Goal: Task Accomplishment & Management: Manage account settings

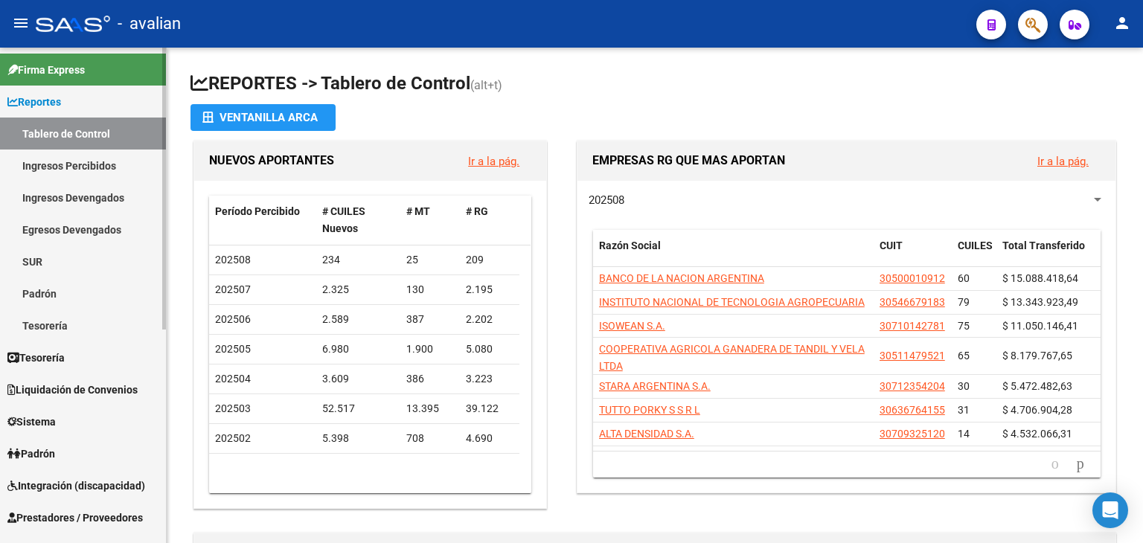
click at [77, 459] on link "Padrón" at bounding box center [83, 453] width 166 height 32
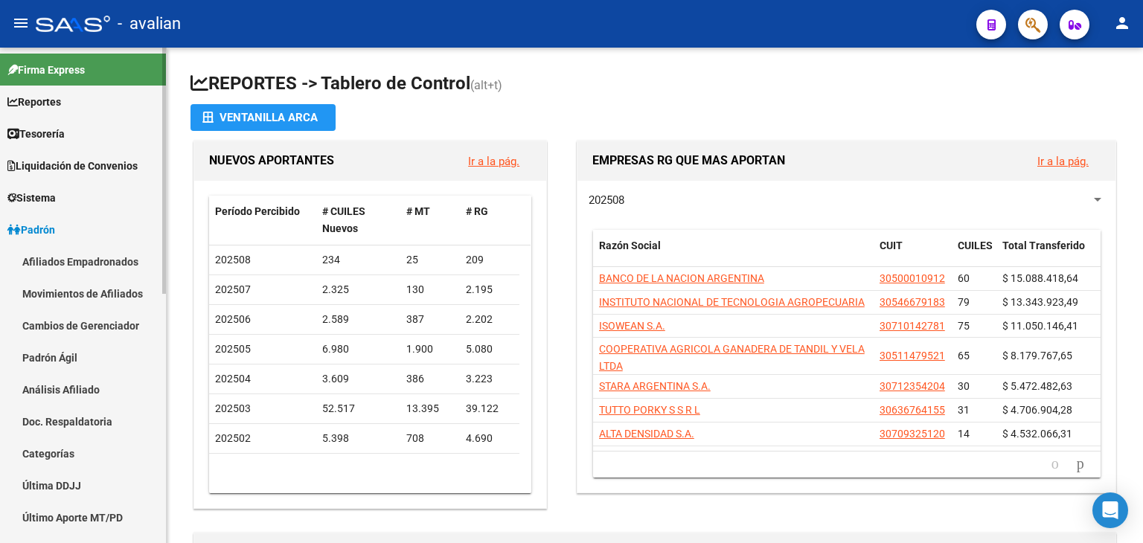
click at [94, 289] on link "Movimientos de Afiliados" at bounding box center [83, 294] width 166 height 32
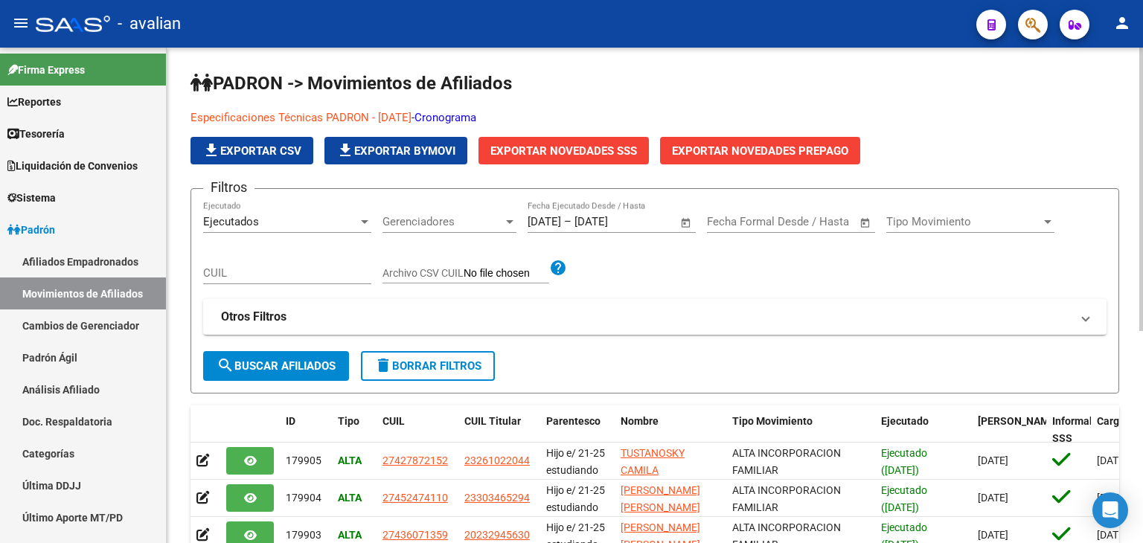
click at [515, 146] on span "Exportar Novedades SSS" at bounding box center [563, 150] width 147 height 13
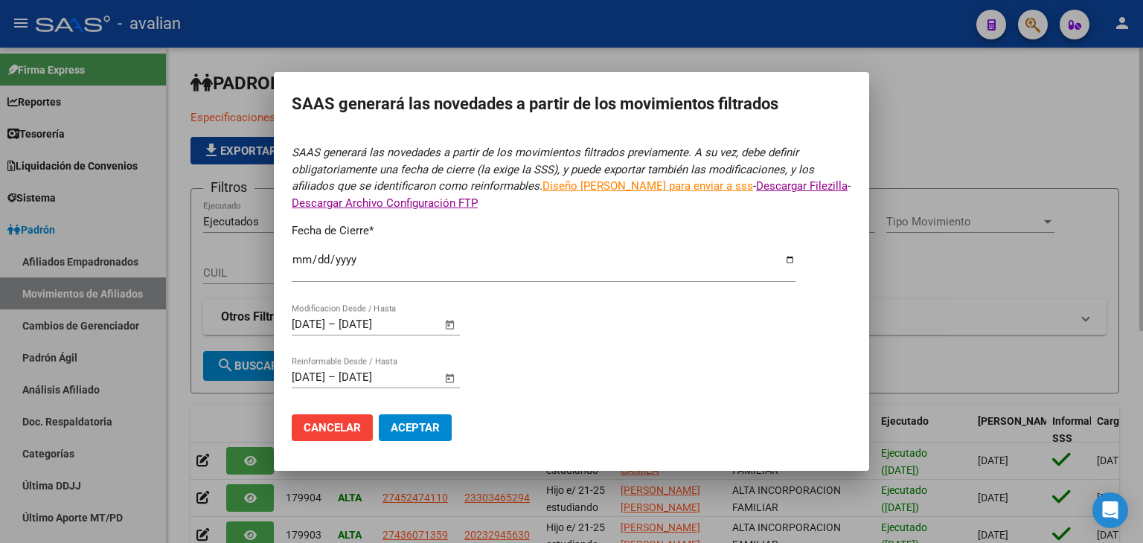
type input "[DATE]"
click at [426, 428] on span "Aceptar" at bounding box center [415, 427] width 49 height 13
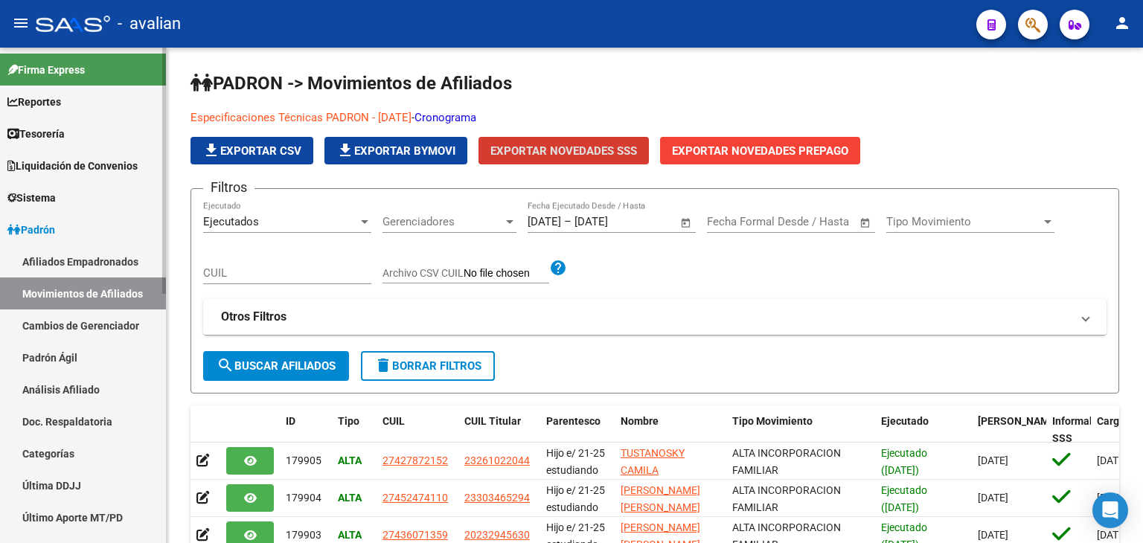
click at [115, 257] on link "Afiliados Empadronados" at bounding box center [83, 262] width 166 height 32
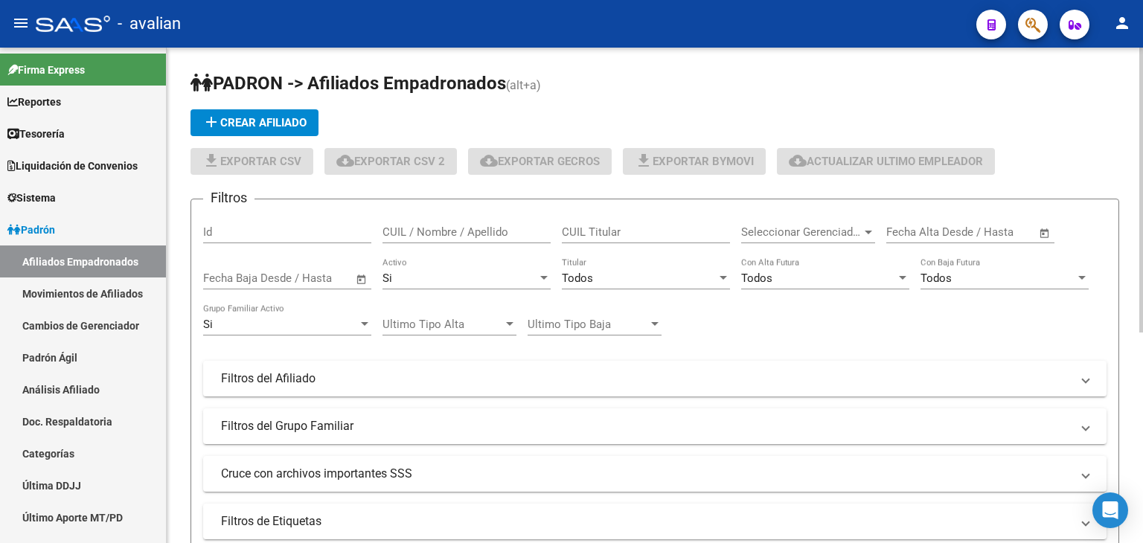
click at [435, 228] on input "CUIL / Nombre / Apellido" at bounding box center [466, 231] width 168 height 13
paste input "27301511669"
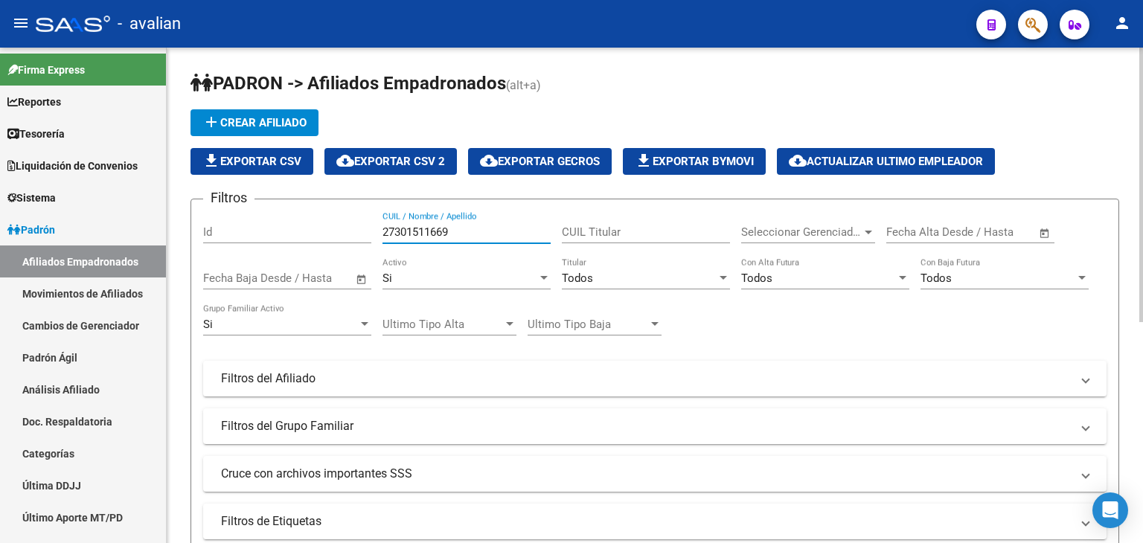
click at [546, 274] on div at bounding box center [543, 278] width 13 height 12
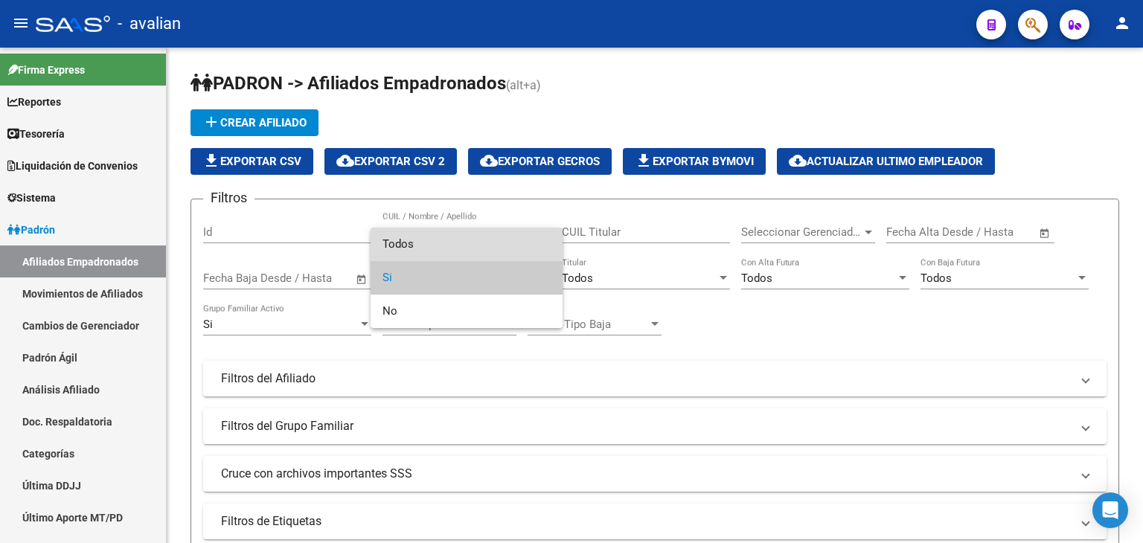
click at [428, 238] on span "Todos" at bounding box center [466, 244] width 168 height 33
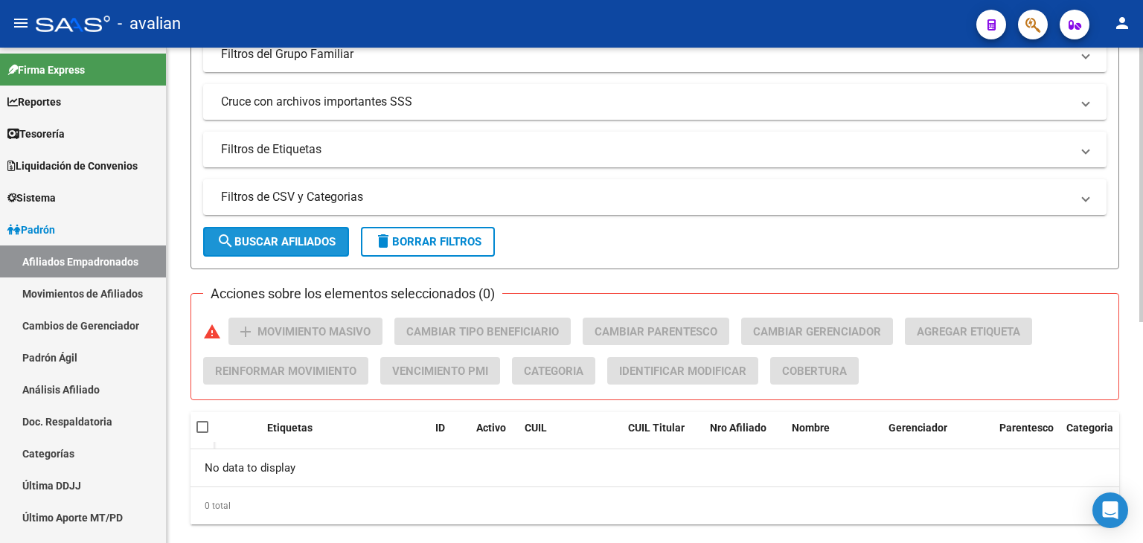
click at [265, 235] on span "search Buscar Afiliados" at bounding box center [275, 241] width 119 height 13
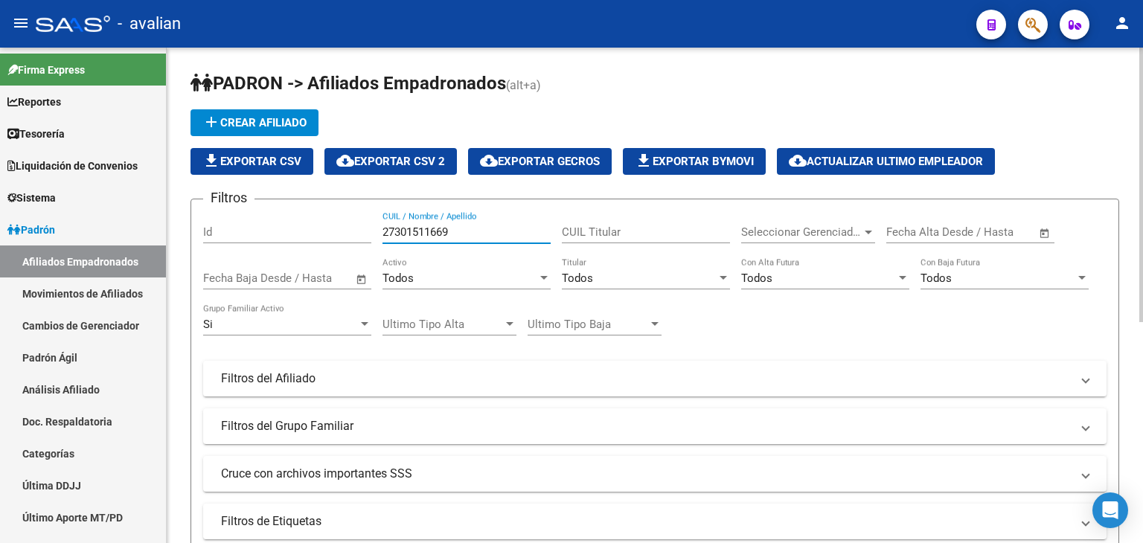
drag, startPoint x: 461, startPoint y: 228, endPoint x: 334, endPoint y: 225, distance: 126.5
click at [334, 225] on div "Filtros Id 27301511669 CUIL / Nombre / Apellido CUIL Titular Seleccionar Gerenc…" at bounding box center [654, 375] width 903 height 328
paste input "0412481926"
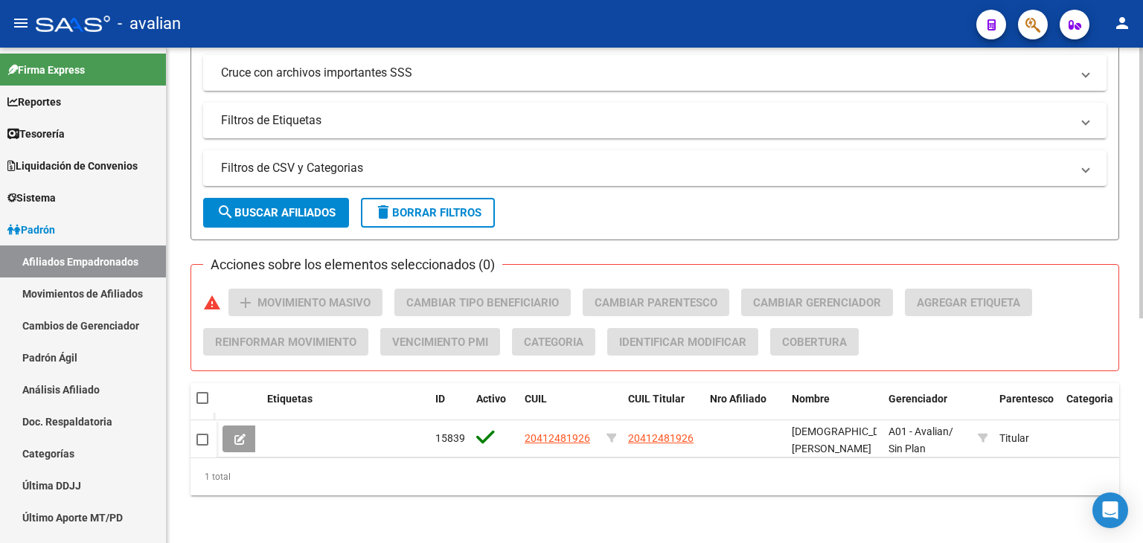
scroll to position [411, 0]
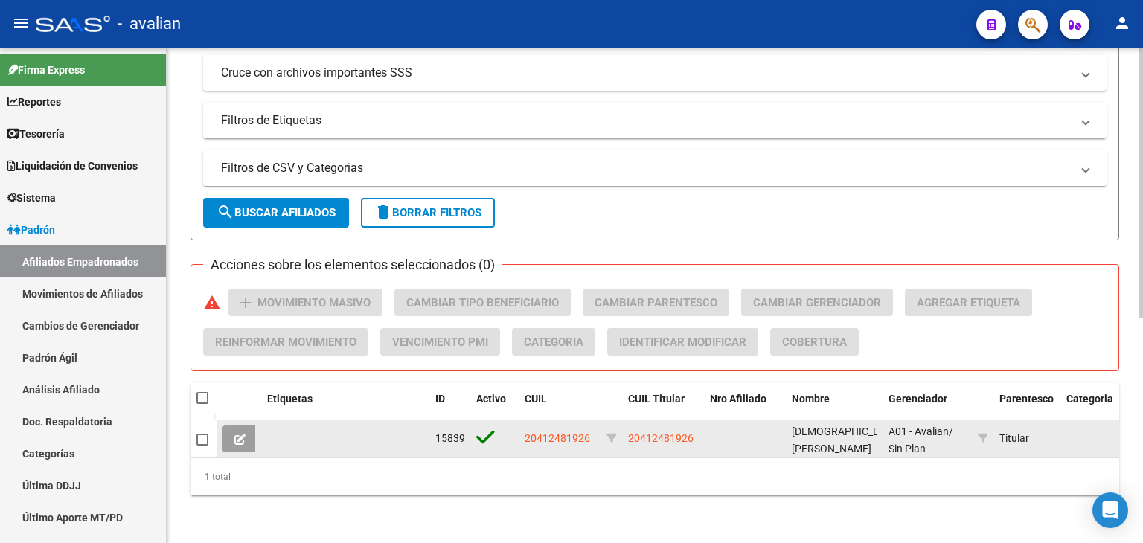
type input "20412481926"
click at [245, 426] on button at bounding box center [239, 439] width 35 height 27
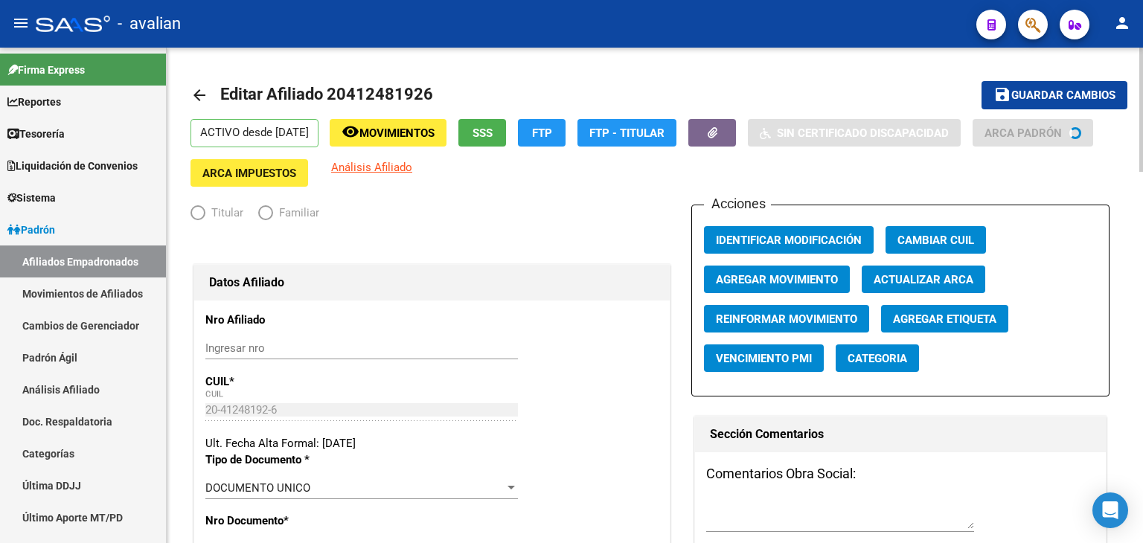
radio input "true"
type input "27-30151166-9"
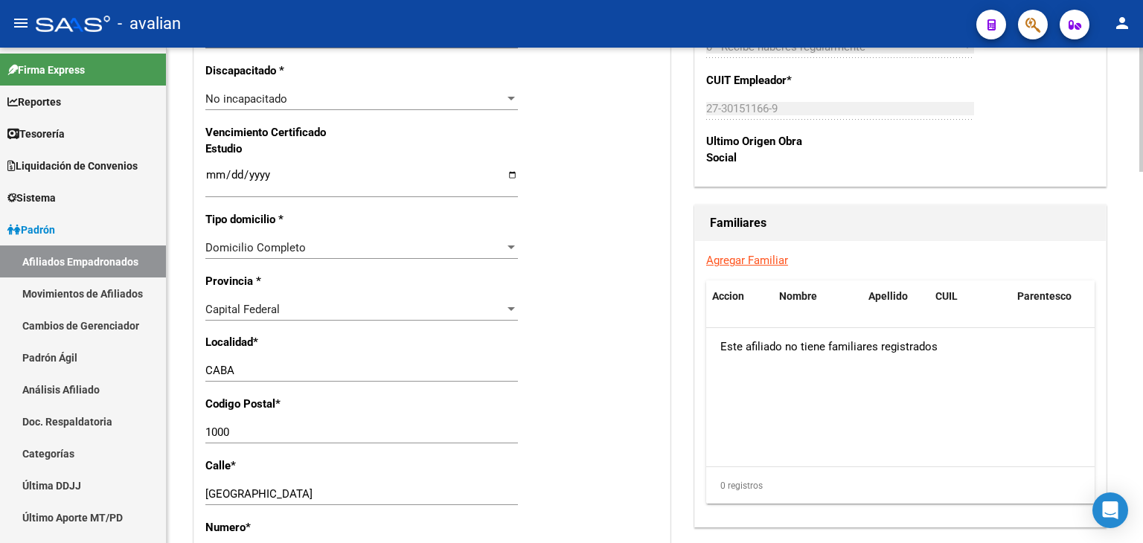
scroll to position [967, 0]
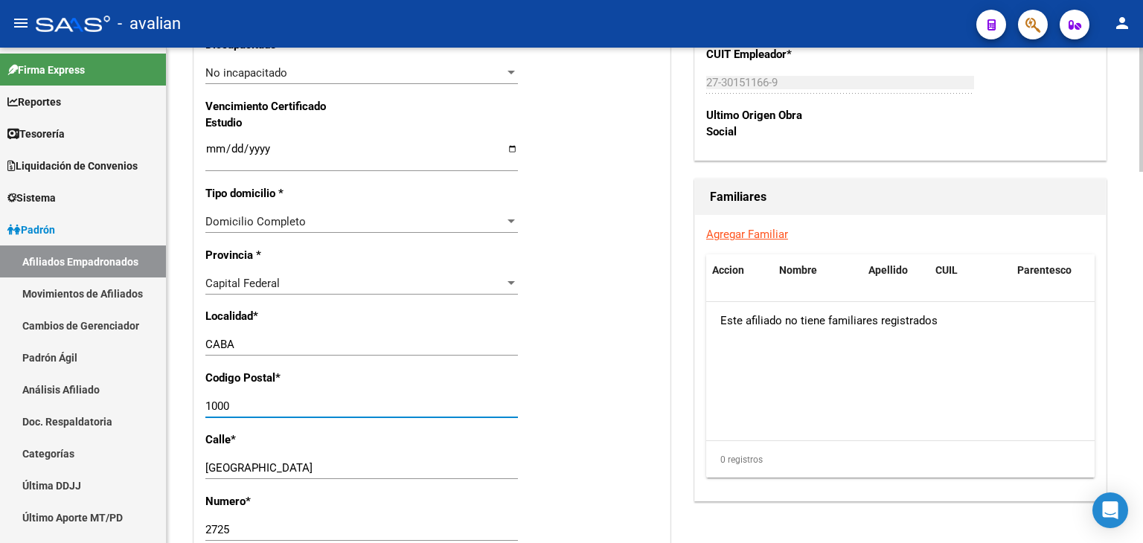
drag, startPoint x: 240, startPoint y: 416, endPoint x: 176, endPoint y: 400, distance: 66.8
click at [176, 400] on div "arrow_back Editar Afiliado 20412481926 save Guardar cambios ACTIVO desde [DATE]…" at bounding box center [655, 63] width 976 height 1966
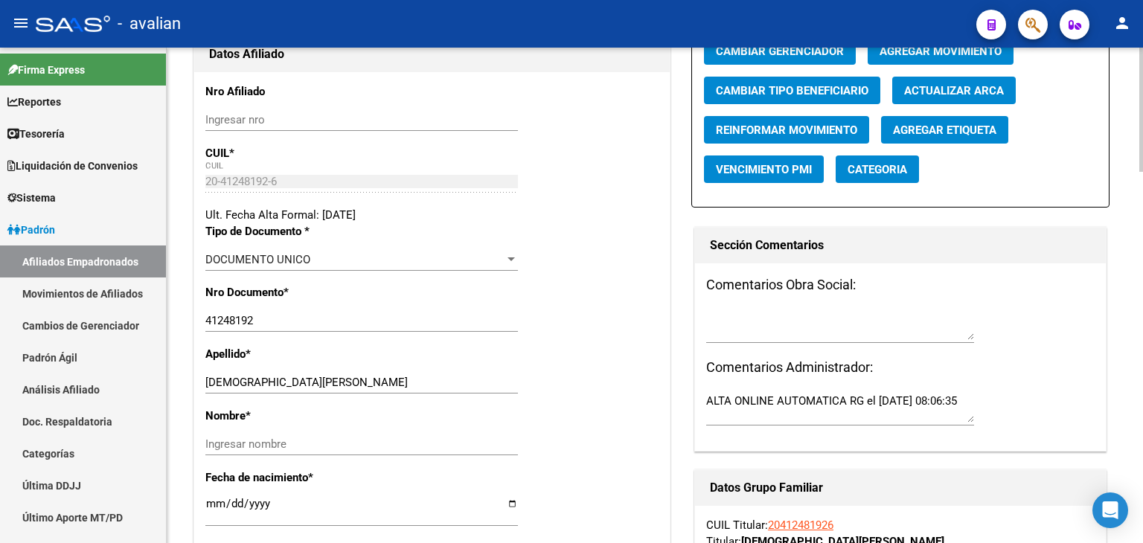
scroll to position [0, 0]
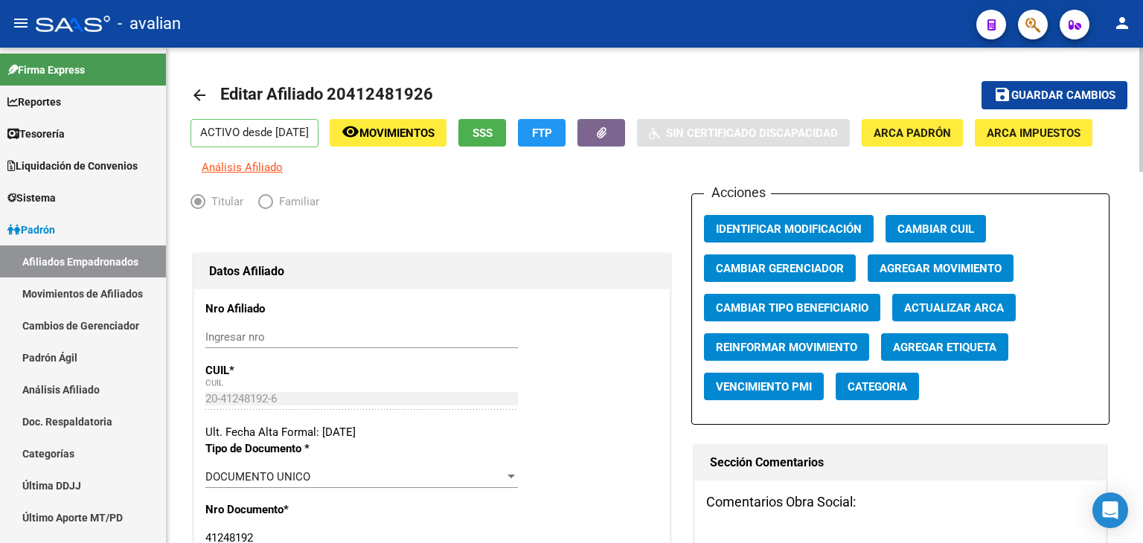
type input "1212"
click at [1015, 92] on span "Guardar cambios" at bounding box center [1063, 95] width 104 height 13
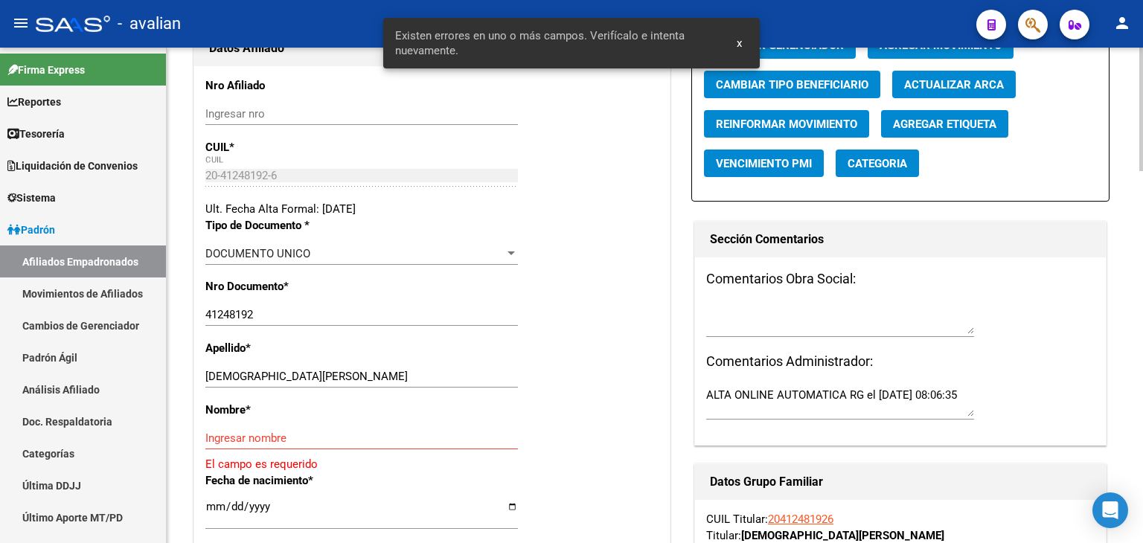
scroll to position [298, 0]
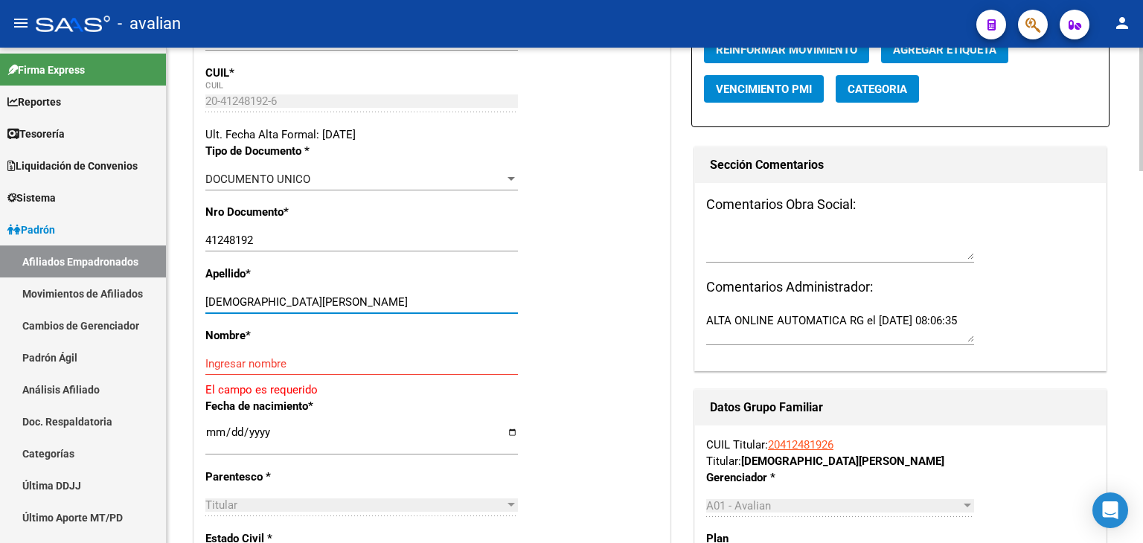
drag, startPoint x: 250, startPoint y: 307, endPoint x: 363, endPoint y: 310, distance: 113.1
click at [363, 309] on input "[DEMOGRAPHIC_DATA][PERSON_NAME]" at bounding box center [361, 301] width 312 height 13
type input "JUAREZ"
click at [270, 370] on input "Ingresar nombre" at bounding box center [361, 363] width 312 height 13
paste input "[PERSON_NAME]"
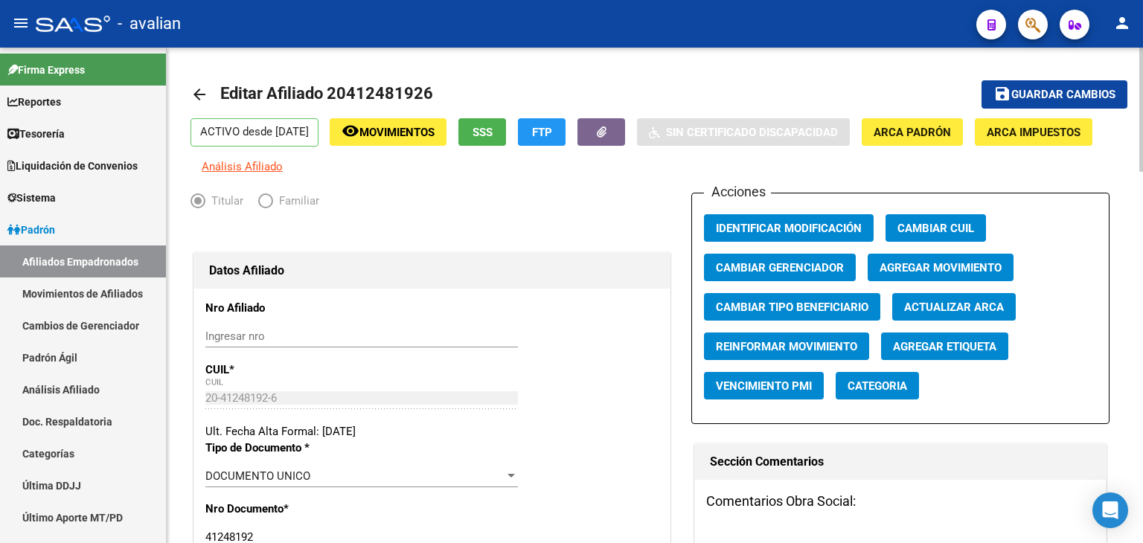
scroll to position [0, 0]
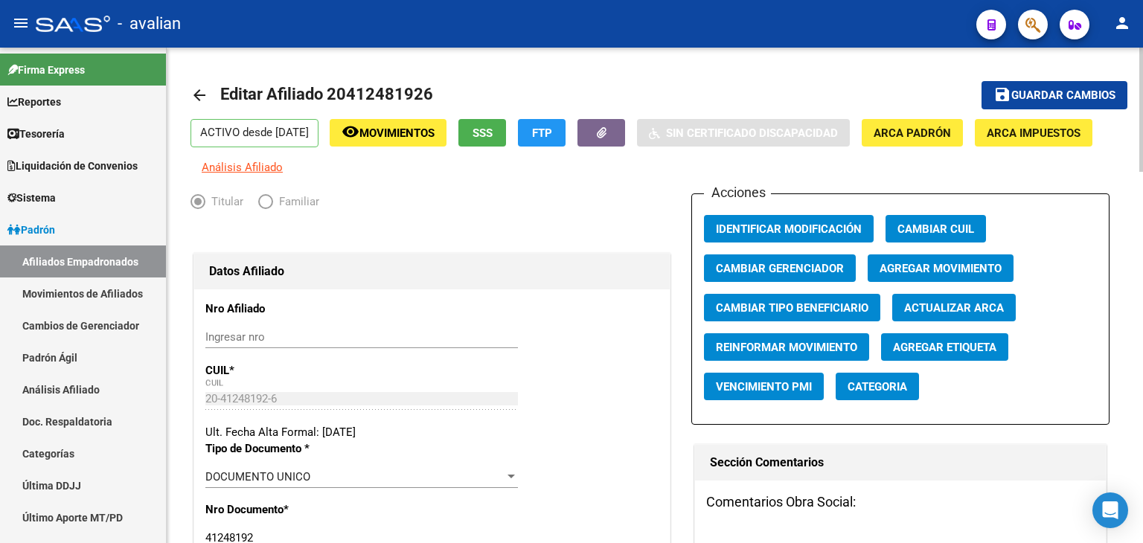
type input "[PERSON_NAME]"
click at [1068, 103] on button "save Guardar cambios" at bounding box center [1054, 95] width 146 height 28
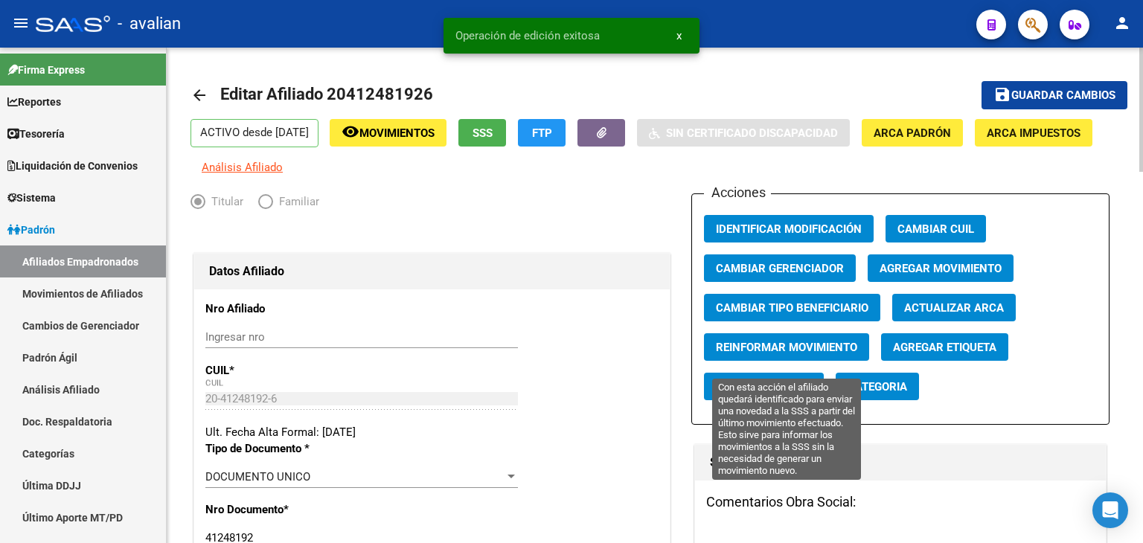
click at [754, 354] on span "Reinformar Movimiento" at bounding box center [786, 347] width 141 height 13
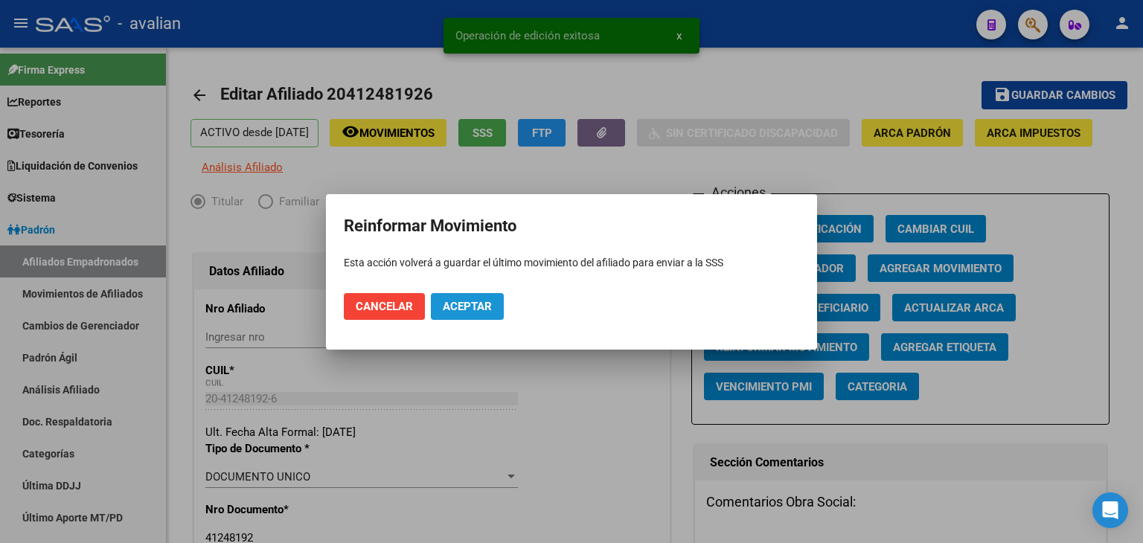
click at [494, 305] on button "Aceptar" at bounding box center [467, 306] width 73 height 27
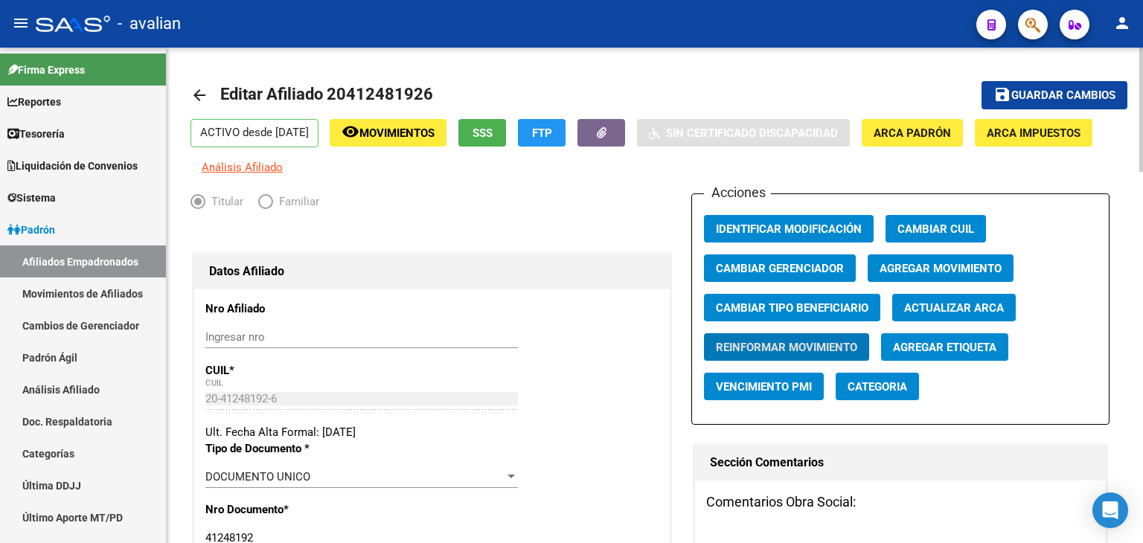
click at [211, 99] on link "arrow_back" at bounding box center [205, 94] width 30 height 35
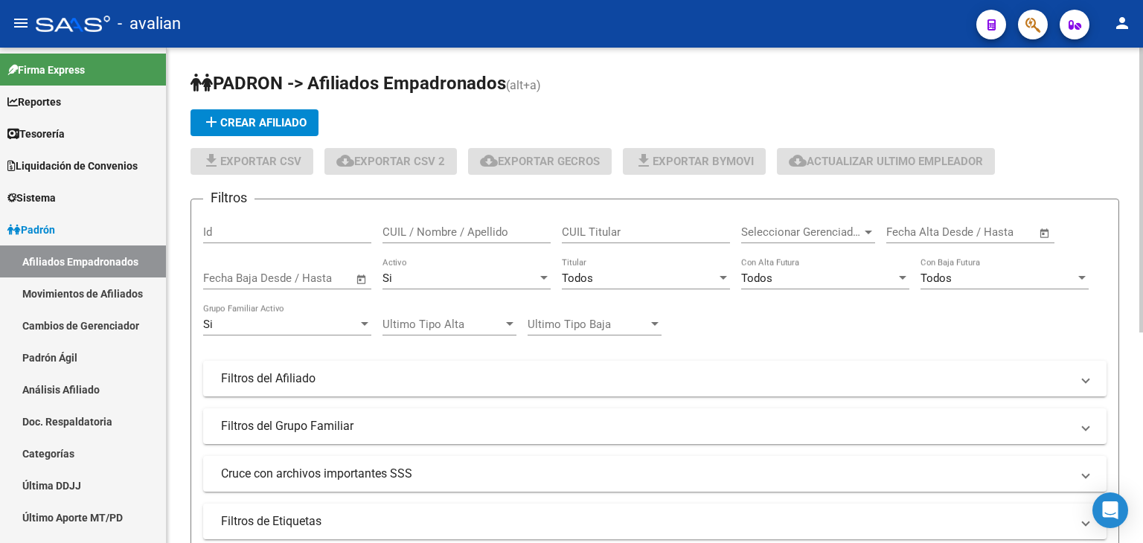
click at [411, 230] on input "CUIL / Nombre / Apellido" at bounding box center [466, 231] width 168 height 13
paste input "20961599505"
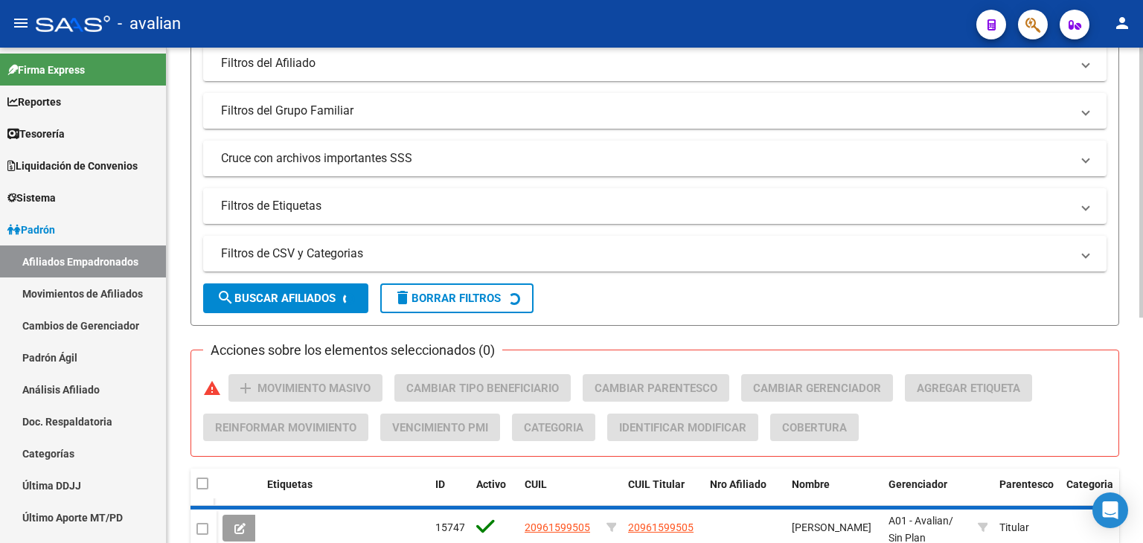
scroll to position [372, 0]
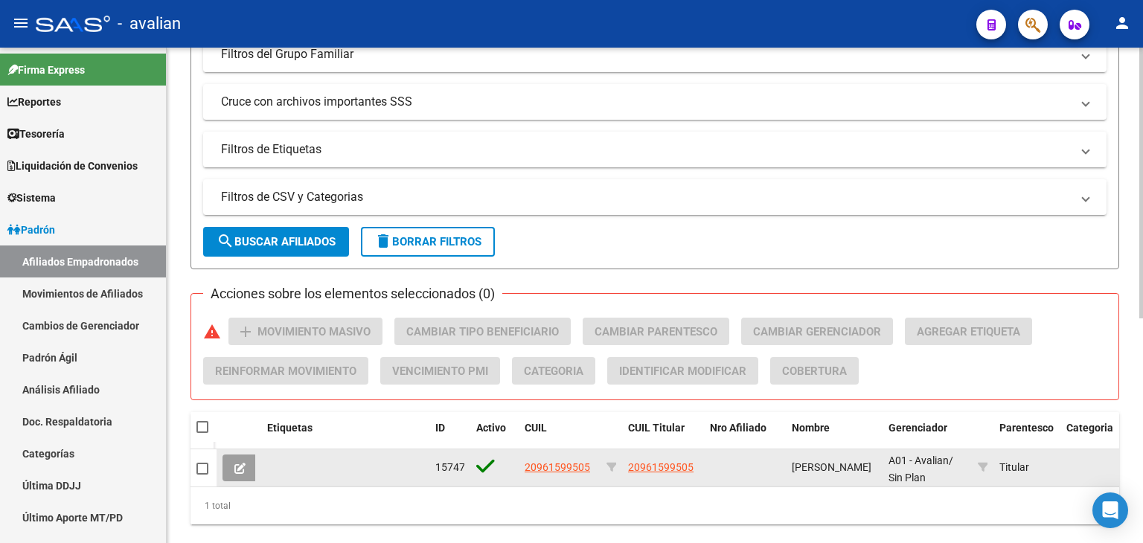
type input "20961599505"
click at [244, 471] on icon at bounding box center [239, 468] width 11 height 11
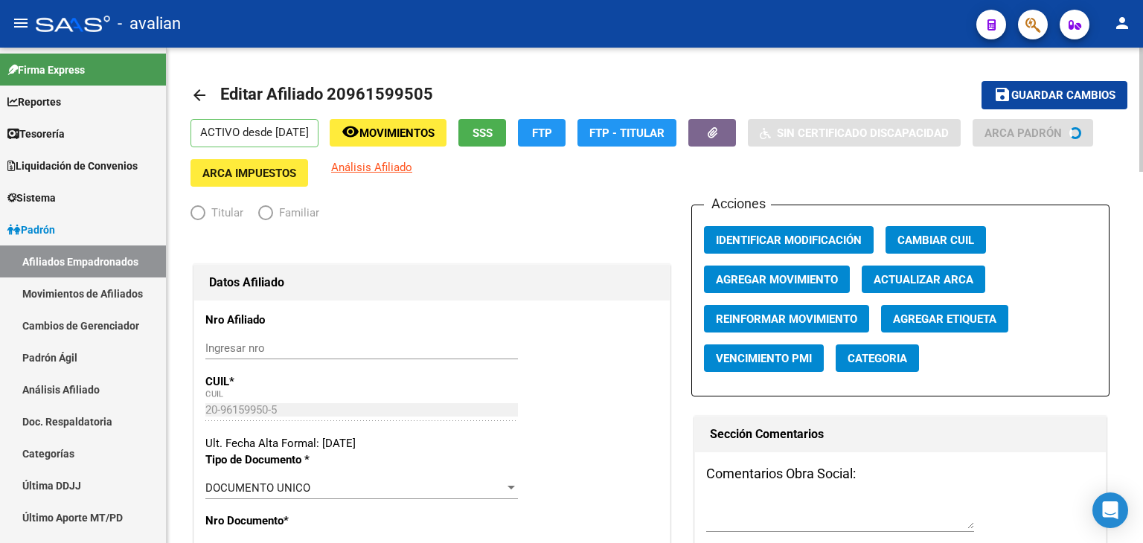
radio input "true"
type input "30-71543538-8"
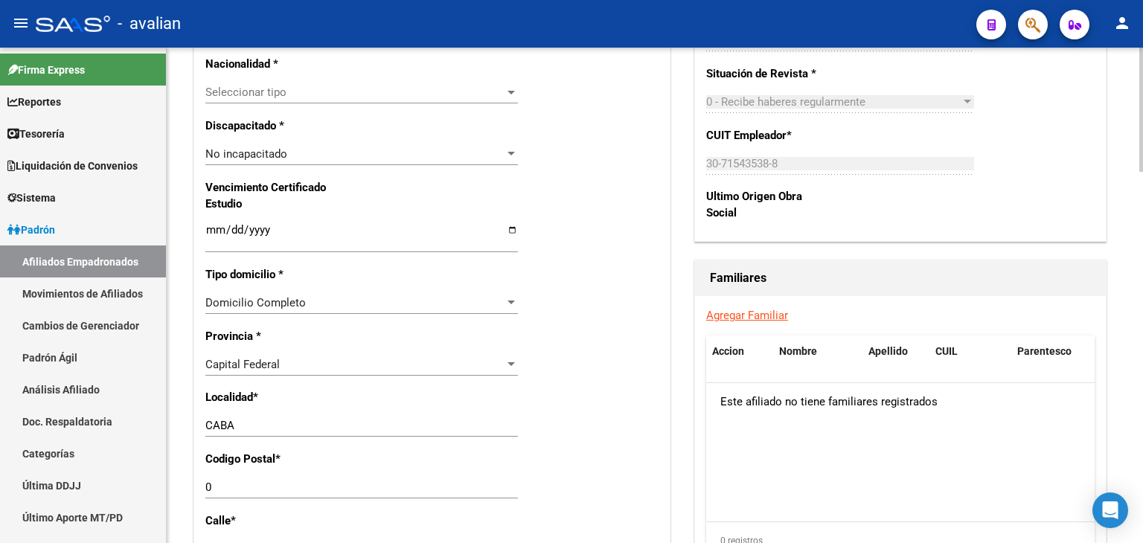
scroll to position [967, 0]
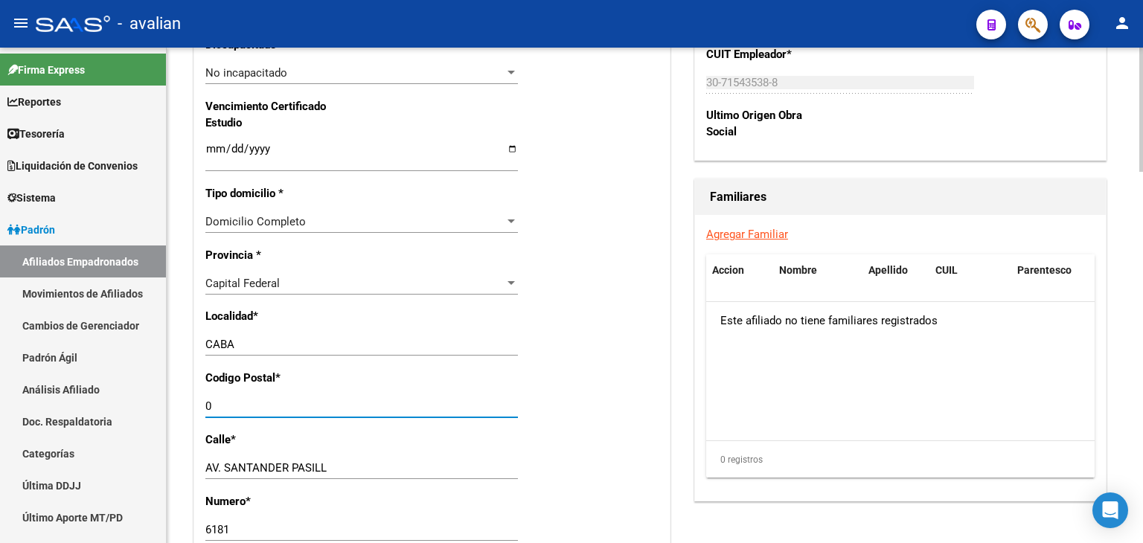
click at [230, 413] on input "0" at bounding box center [361, 406] width 312 height 13
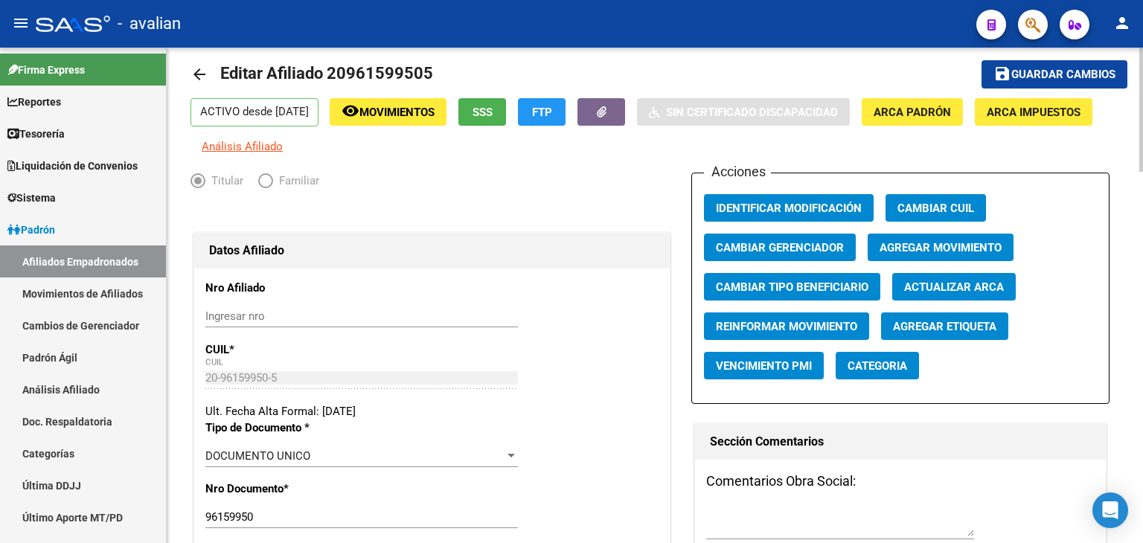
scroll to position [0, 0]
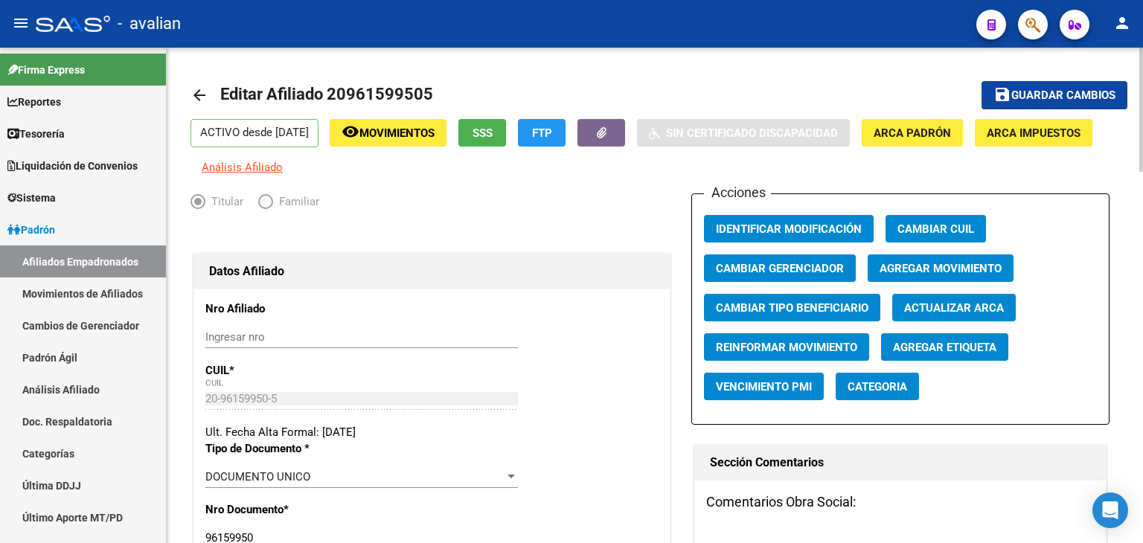
type input "1212"
click at [1042, 97] on span "Guardar cambios" at bounding box center [1063, 95] width 104 height 13
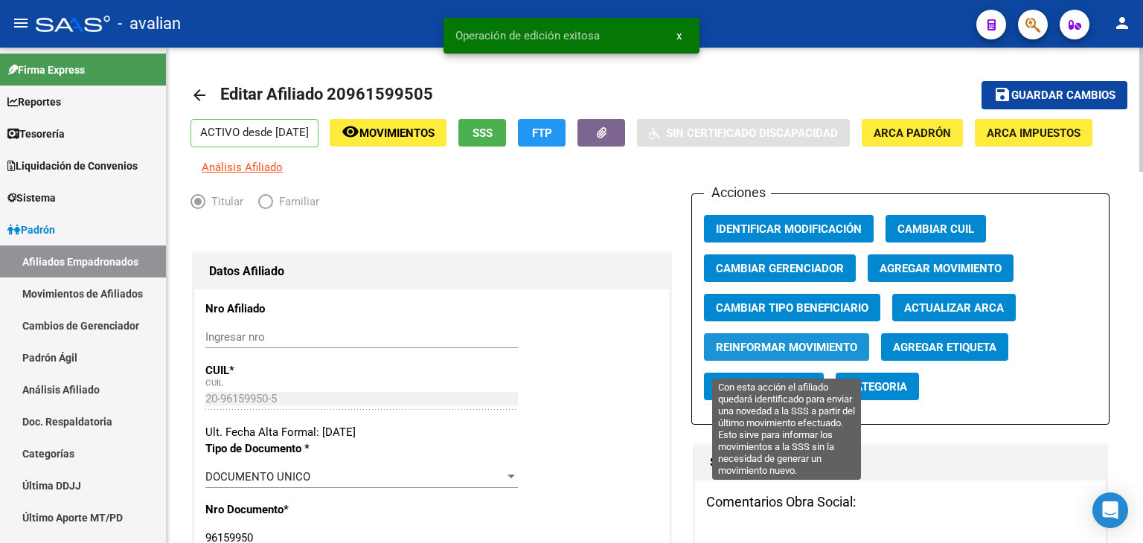
click at [743, 354] on span "Reinformar Movimiento" at bounding box center [786, 347] width 141 height 13
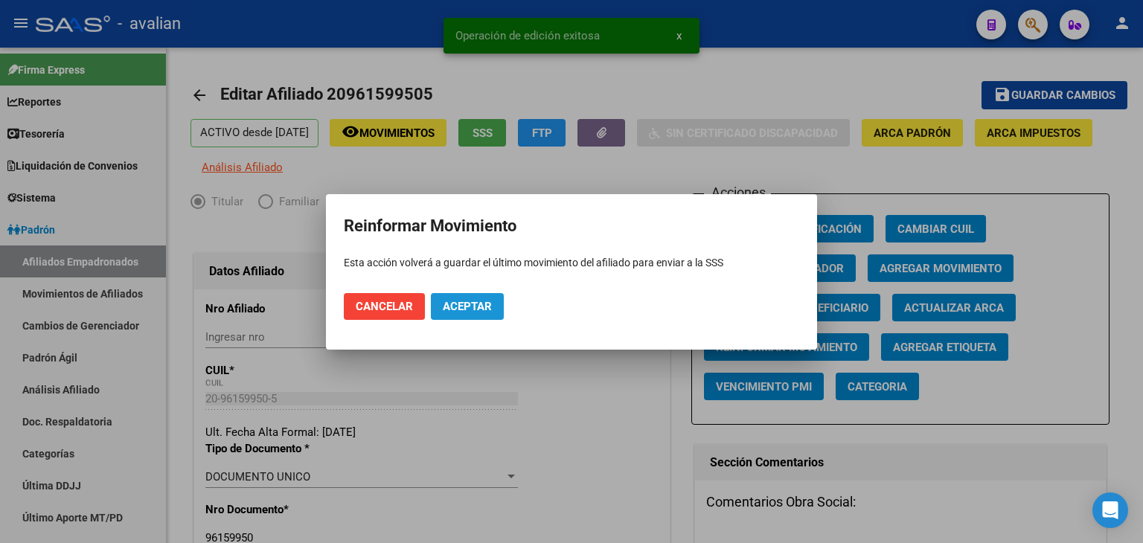
click at [446, 301] on span "Aceptar" at bounding box center [467, 306] width 49 height 13
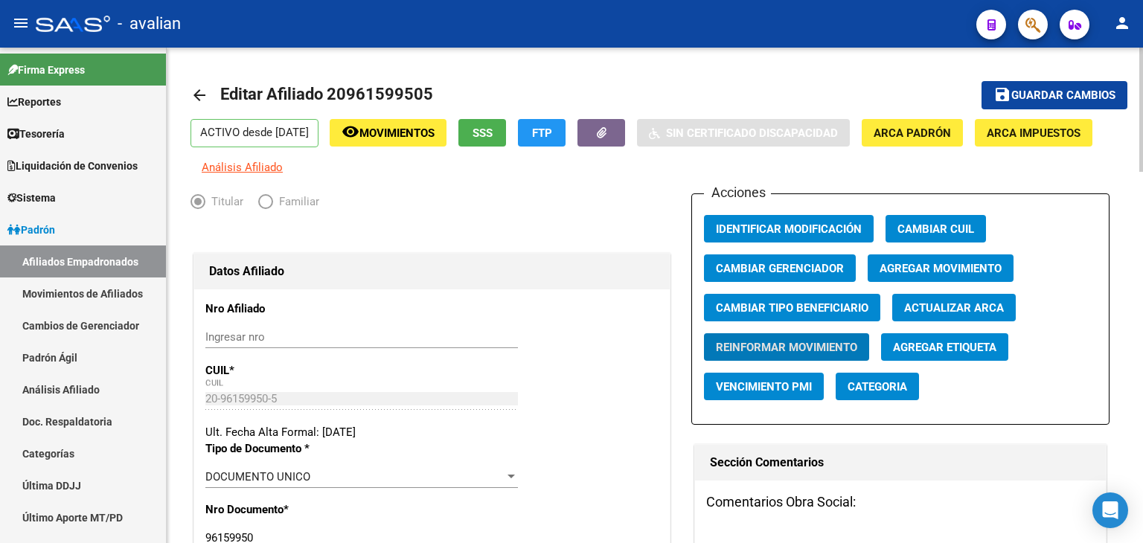
click at [196, 97] on mat-icon "arrow_back" at bounding box center [199, 95] width 18 height 18
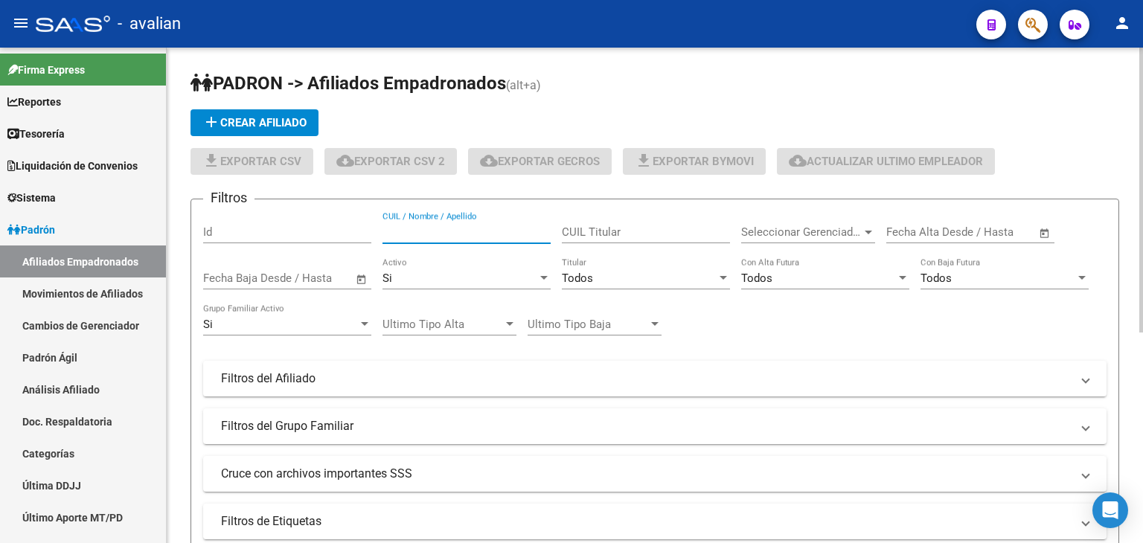
click at [432, 234] on input "CUIL / Nombre / Apellido" at bounding box center [466, 231] width 168 height 13
paste input "23956028159"
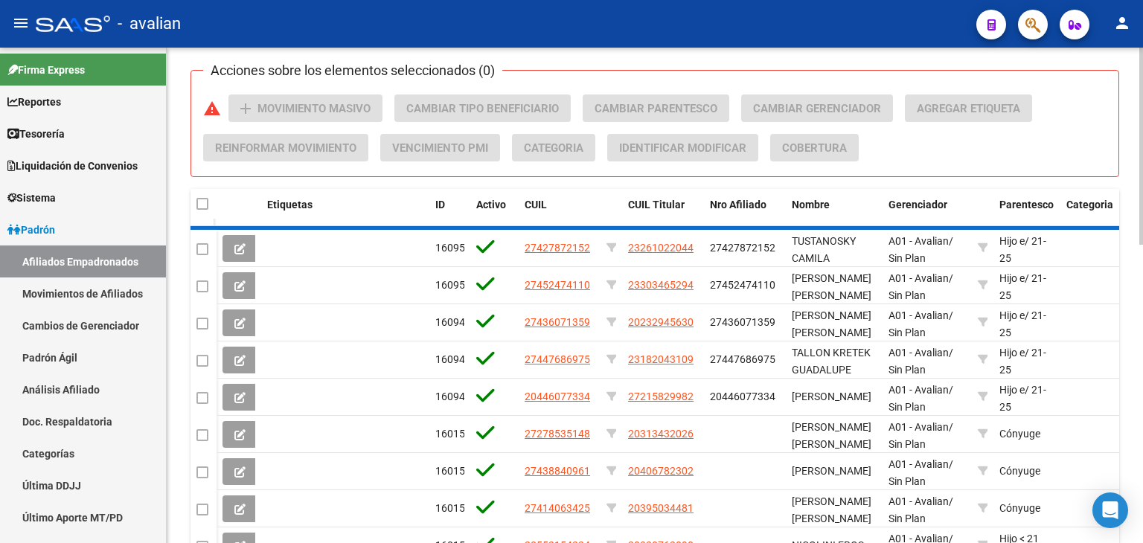
scroll to position [411, 0]
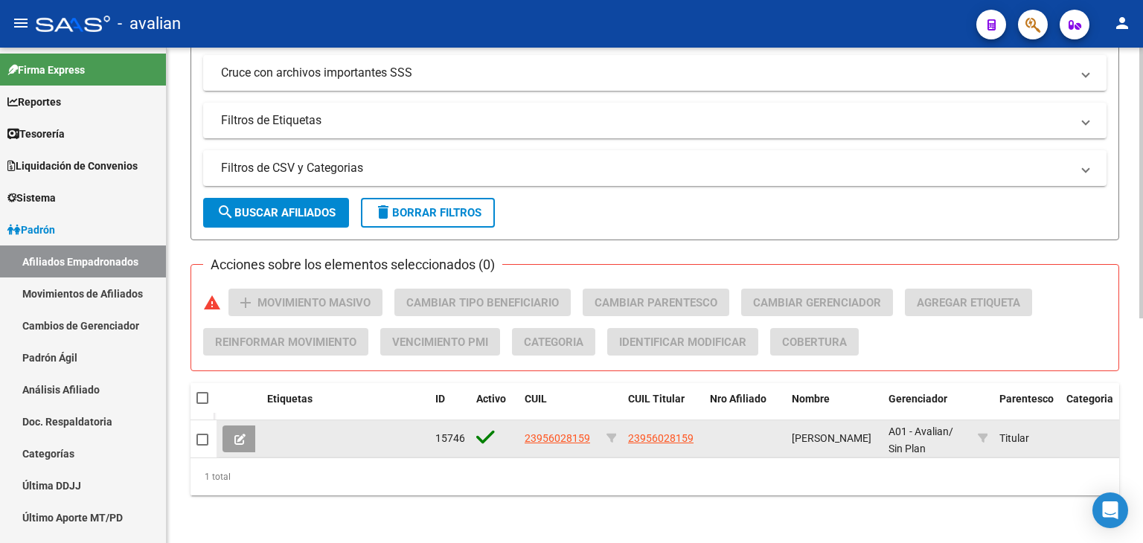
type input "23956028159"
click at [231, 429] on button at bounding box center [239, 439] width 35 height 27
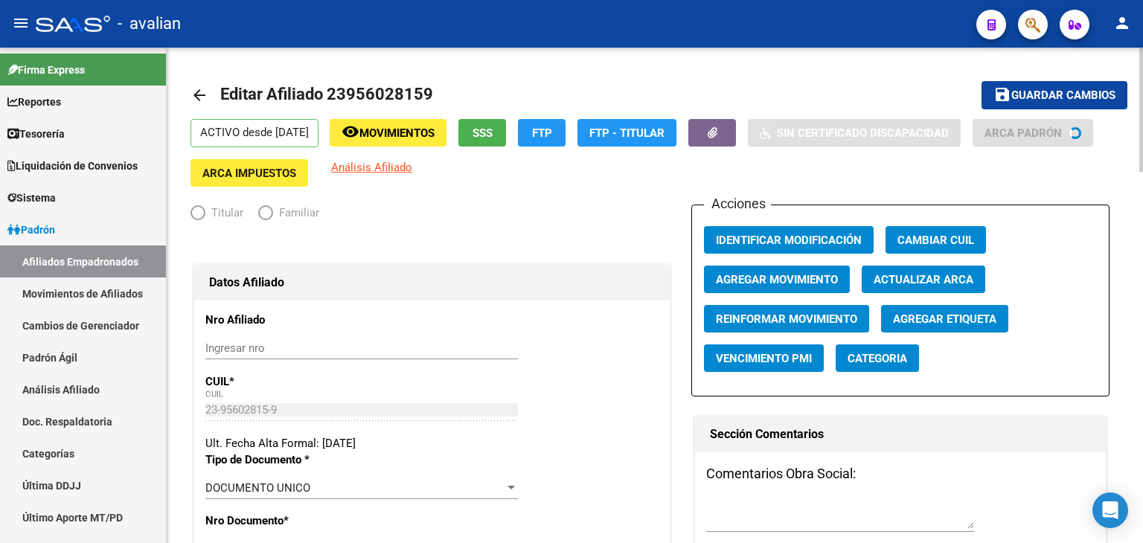
radio input "true"
type input "30-71543538-8"
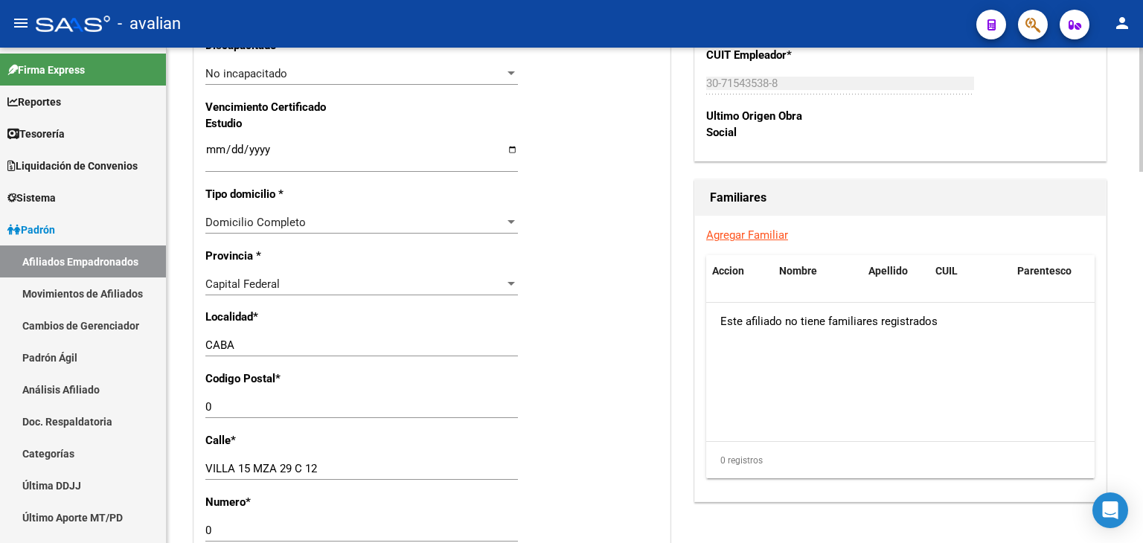
scroll to position [967, 0]
drag, startPoint x: 215, startPoint y: 418, endPoint x: 181, endPoint y: 417, distance: 34.3
click at [181, 417] on div "arrow_back Editar Afiliado 23956028159 save Guardar cambios ACTIVO desde [DATE]…" at bounding box center [655, 63] width 976 height 1966
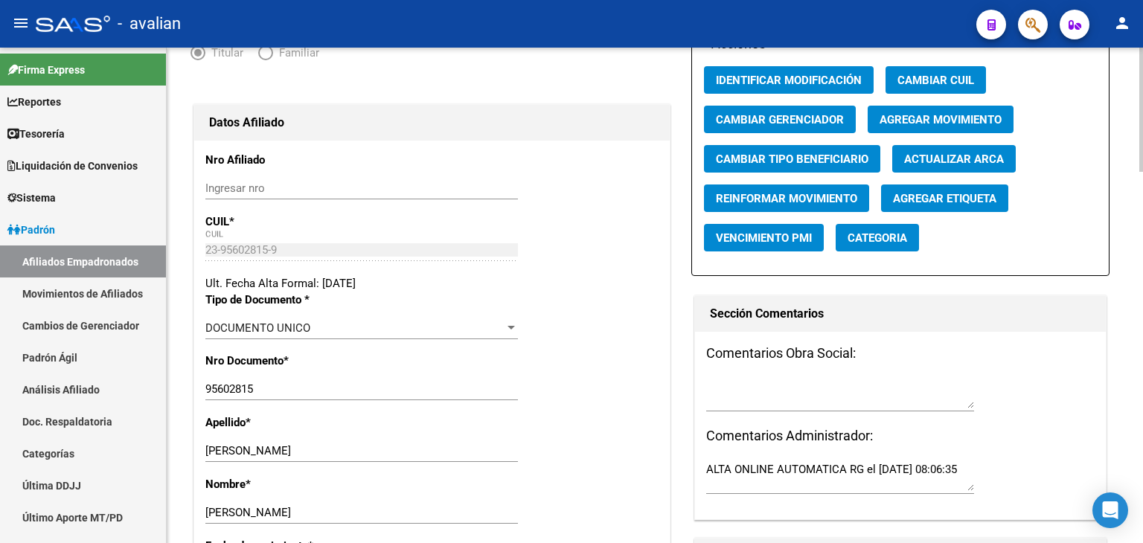
scroll to position [0, 0]
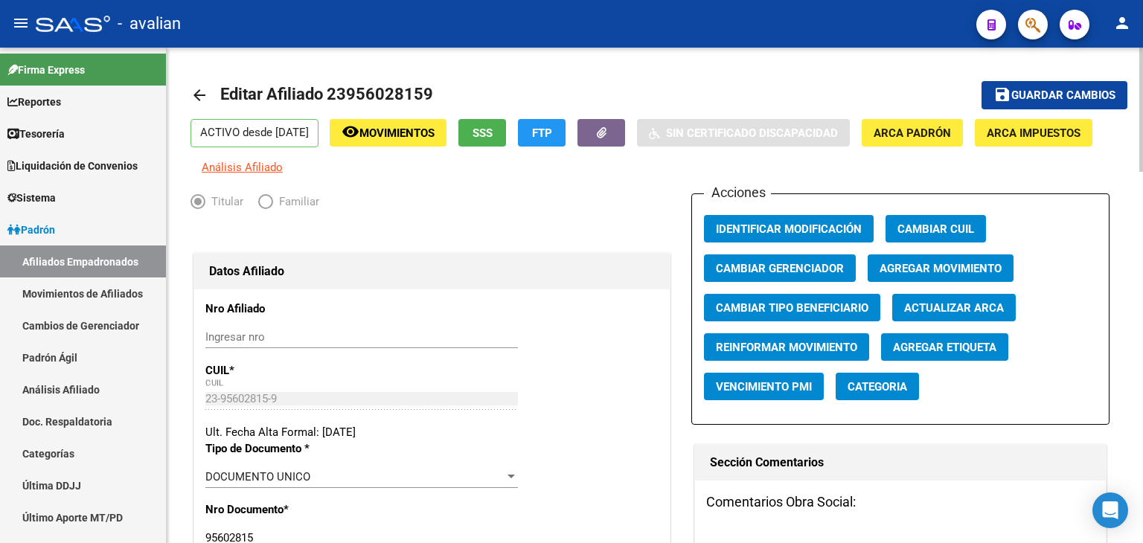
type input "1212"
click at [1035, 96] on span "Guardar cambios" at bounding box center [1063, 95] width 104 height 13
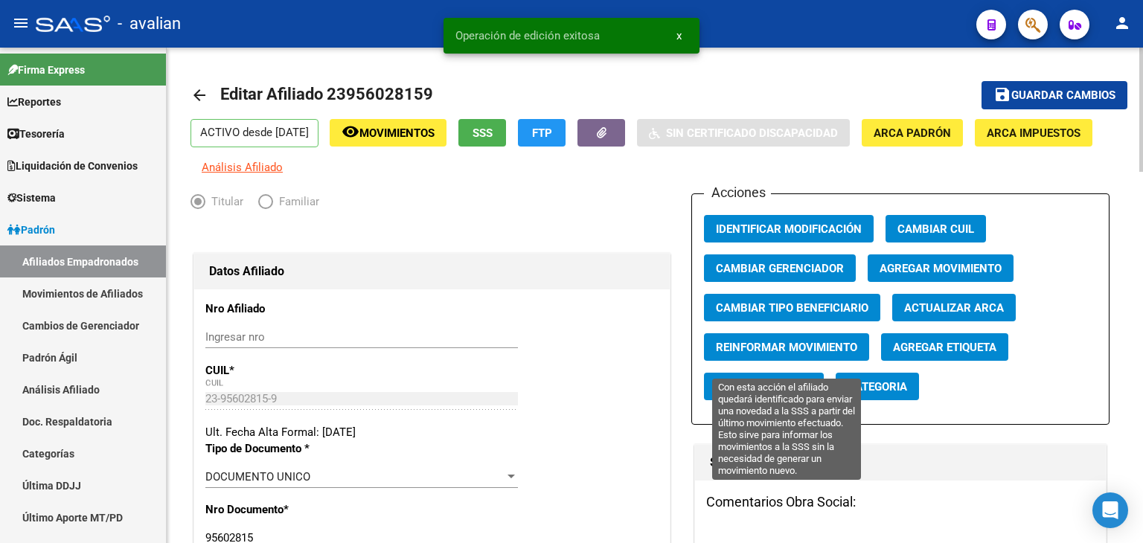
click at [786, 354] on span "Reinformar Movimiento" at bounding box center [786, 347] width 141 height 13
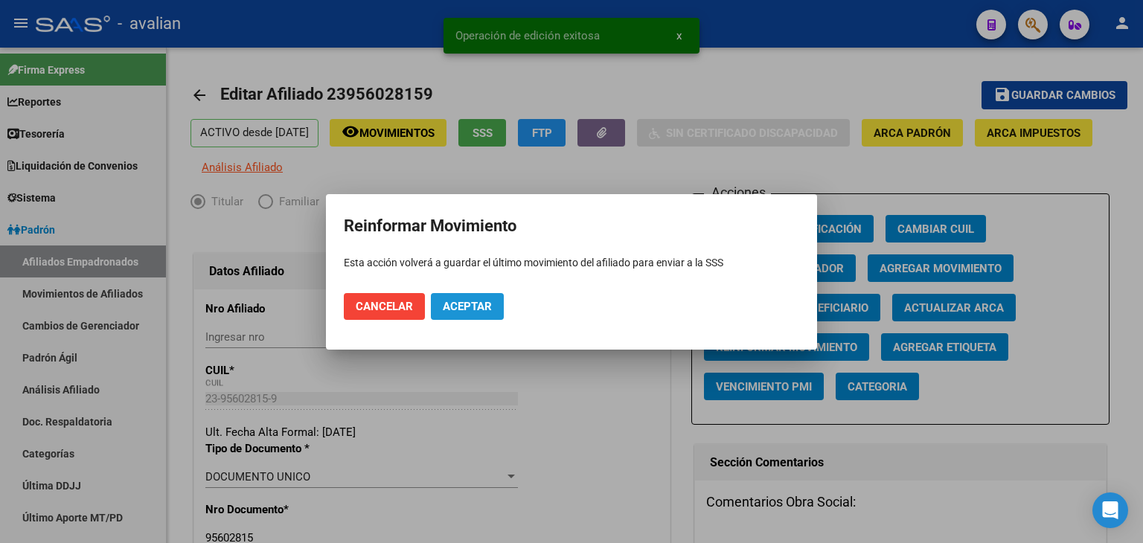
click at [475, 298] on button "Aceptar" at bounding box center [467, 306] width 73 height 27
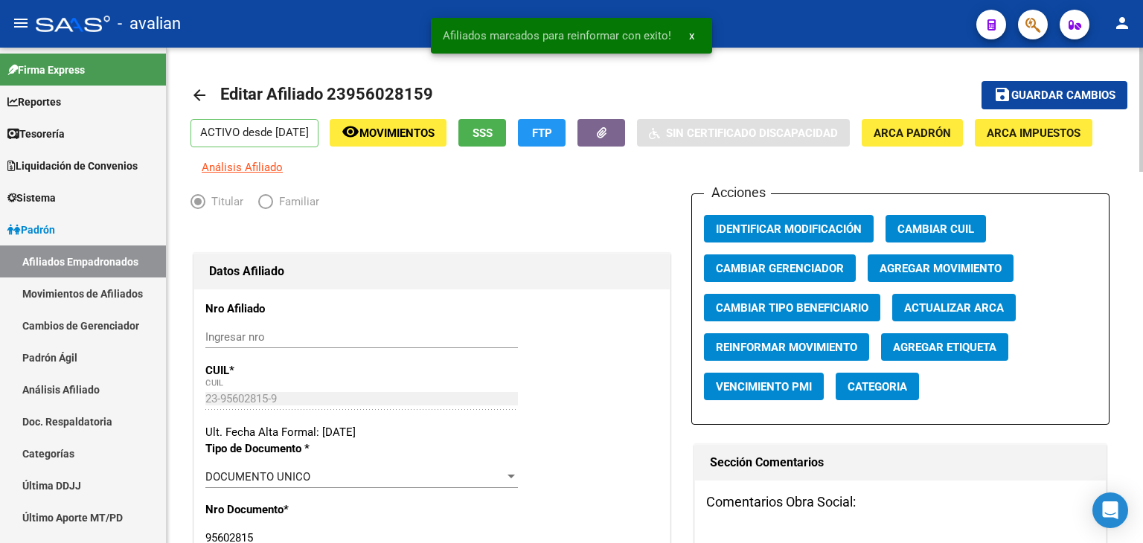
click at [199, 100] on mat-icon "arrow_back" at bounding box center [199, 95] width 18 height 18
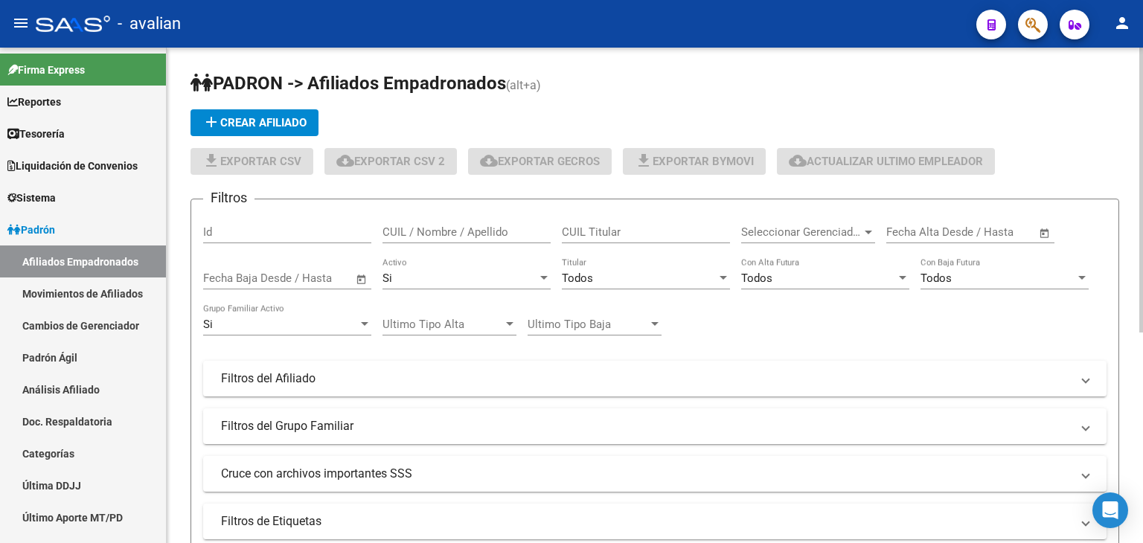
click at [417, 233] on input "CUIL / Nombre / Apellido" at bounding box center [466, 231] width 168 height 13
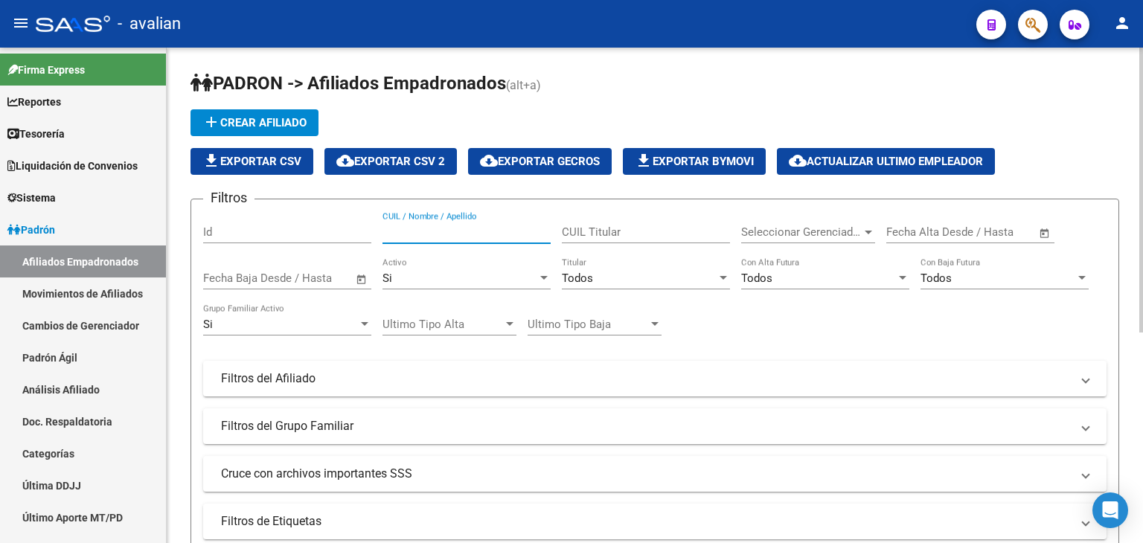
paste input "27955223727"
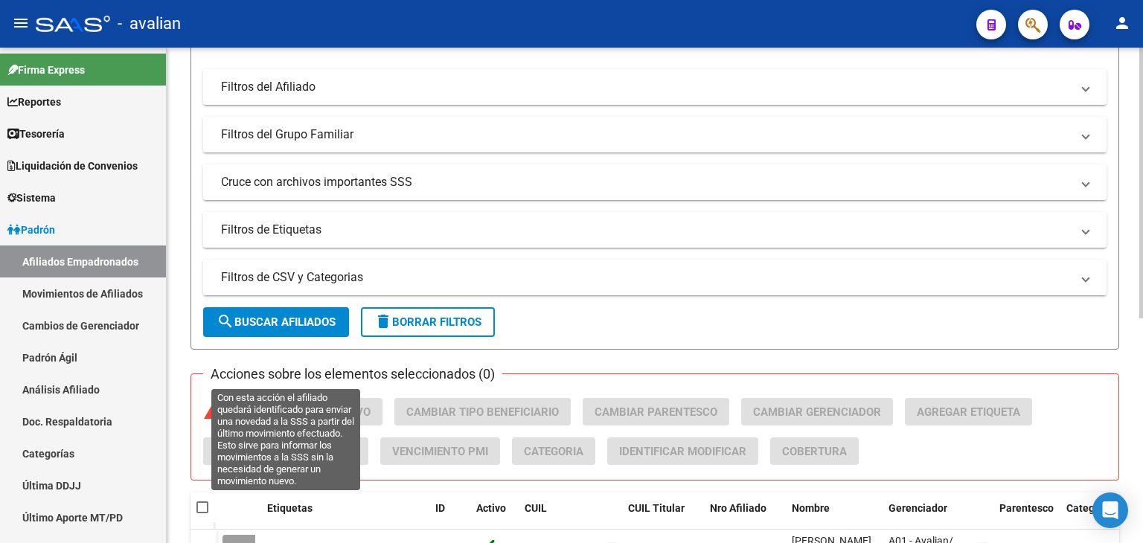
scroll to position [372, 0]
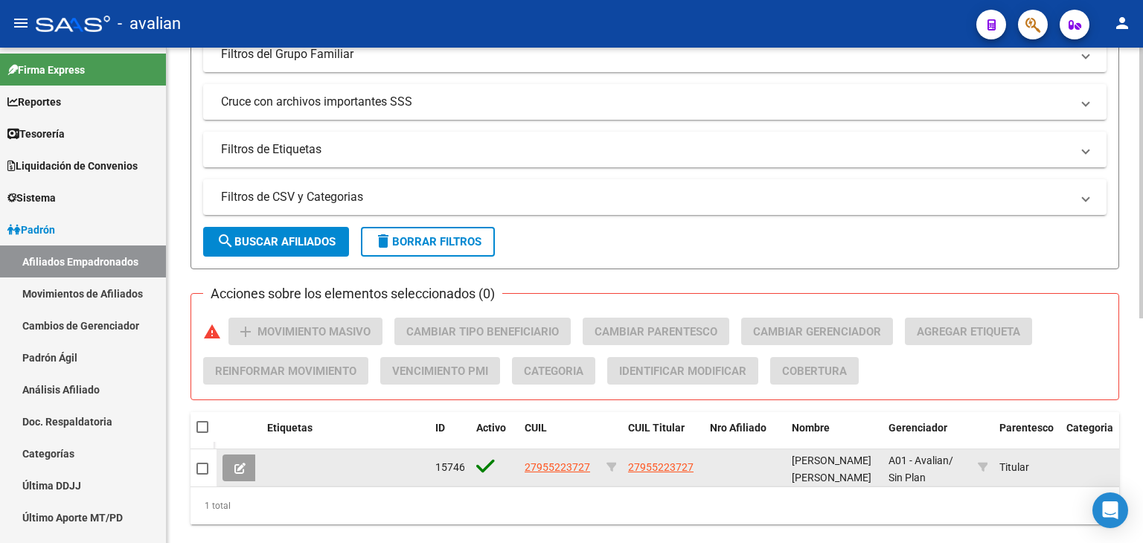
type input "27955223727"
click at [239, 471] on icon at bounding box center [239, 468] width 11 height 11
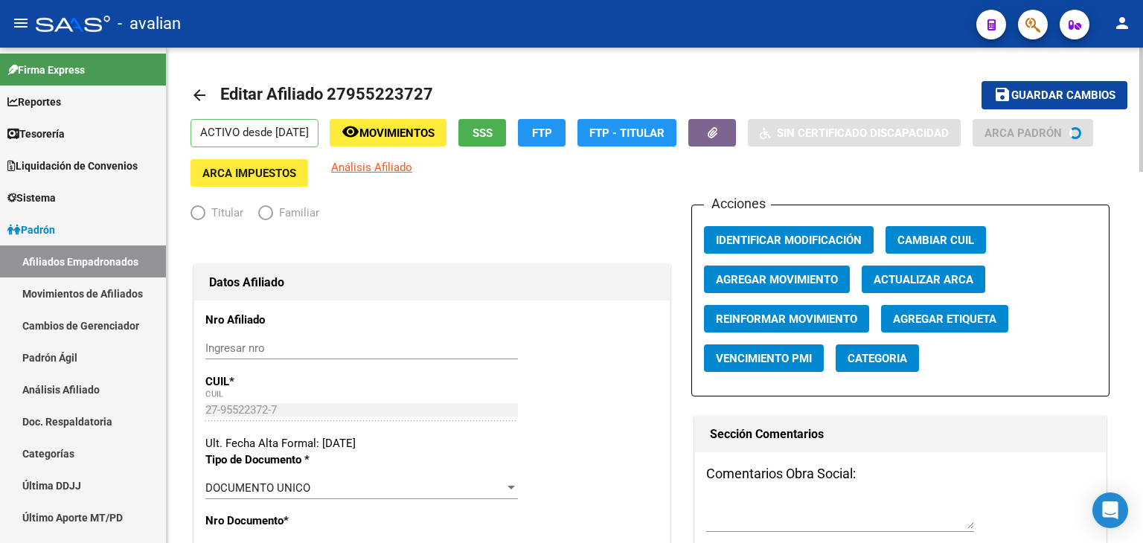
radio input "true"
type input "30-71543538-8"
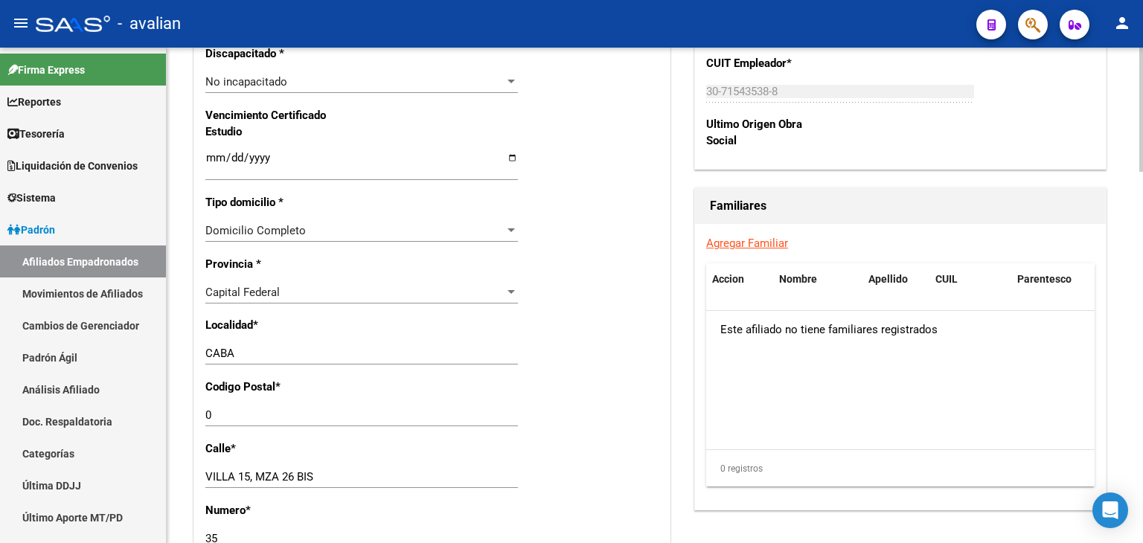
scroll to position [967, 0]
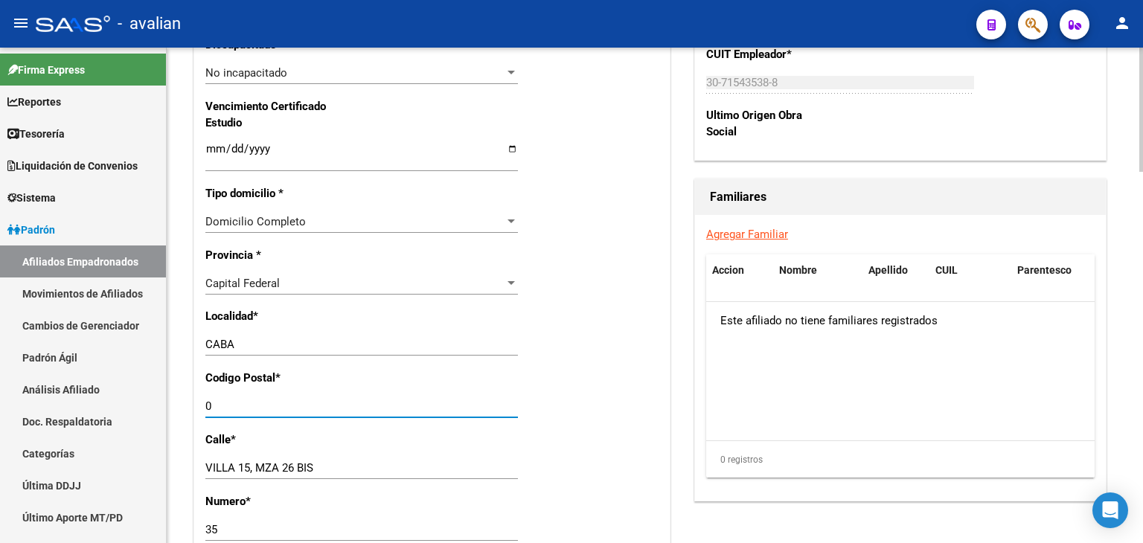
drag, startPoint x: 219, startPoint y: 414, endPoint x: 193, endPoint y: 415, distance: 26.0
click at [193, 415] on div "Datos Afiliado Nro Afiliado Ingresar nro CUIL * 27-95522372-7 CUIL ARCA Padrón …" at bounding box center [431, 93] width 483 height 1686
type input "1212"
click at [193, 415] on div "Datos Afiliado Nro Afiliado Ingresar nro CUIL * 27-95522372-7 CUIL ARCA Padrón …" at bounding box center [431, 111] width 477 height 1650
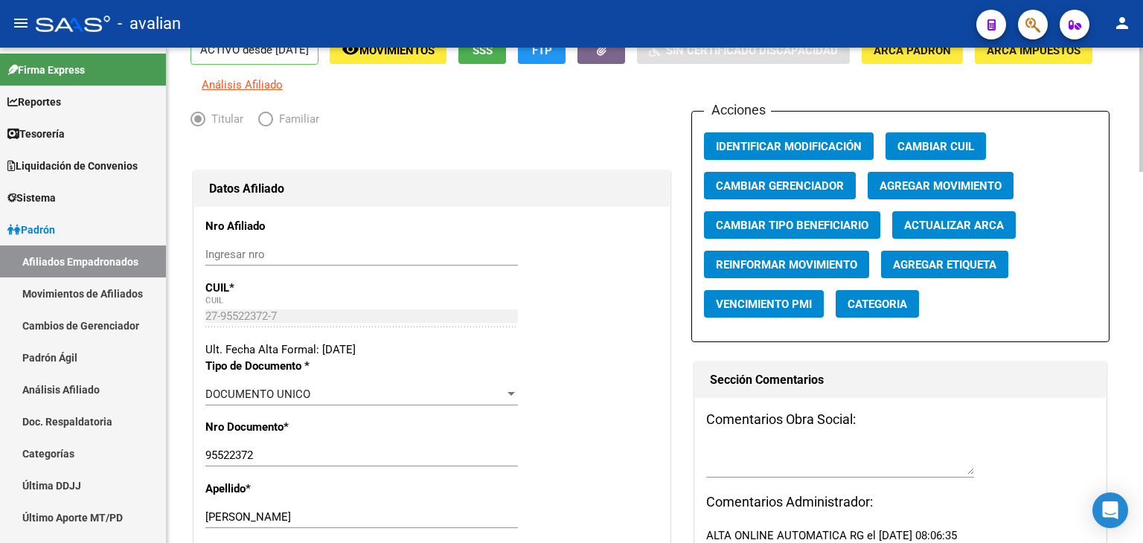
scroll to position [0, 0]
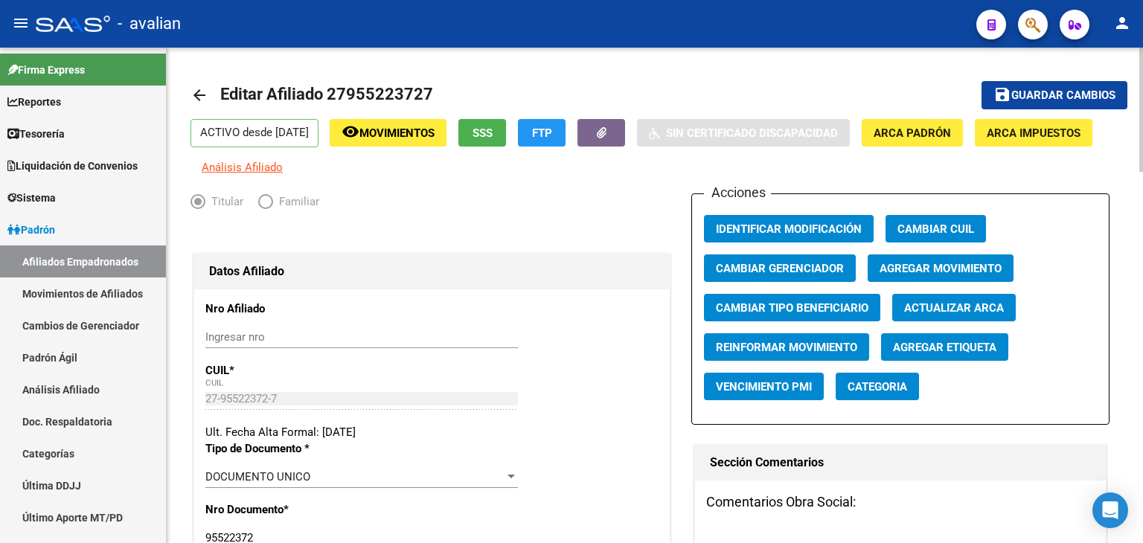
click at [1079, 99] on span "Guardar cambios" at bounding box center [1063, 95] width 104 height 13
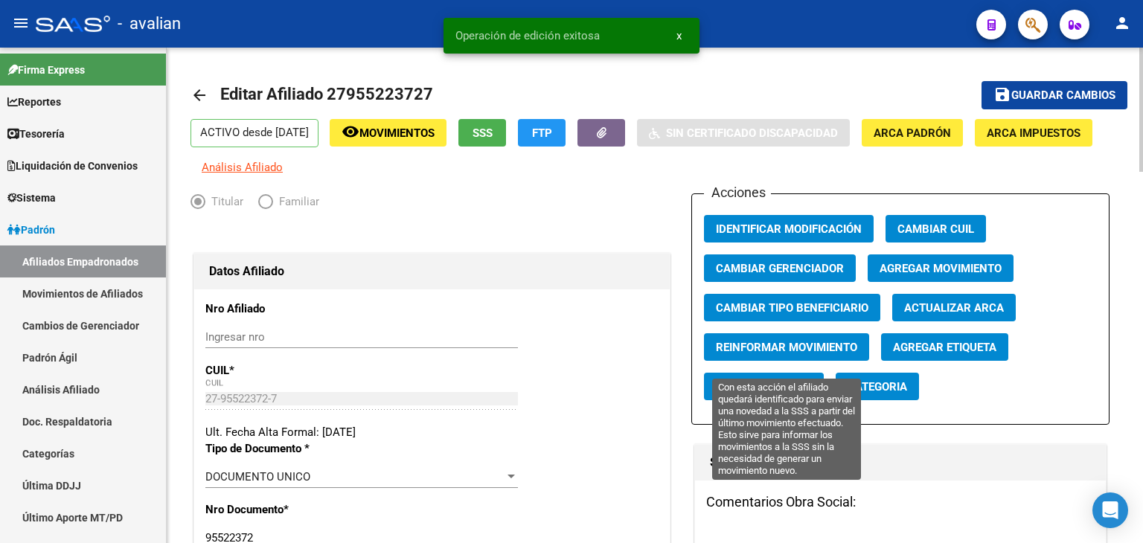
click at [763, 353] on span "Reinformar Movimiento" at bounding box center [786, 347] width 141 height 13
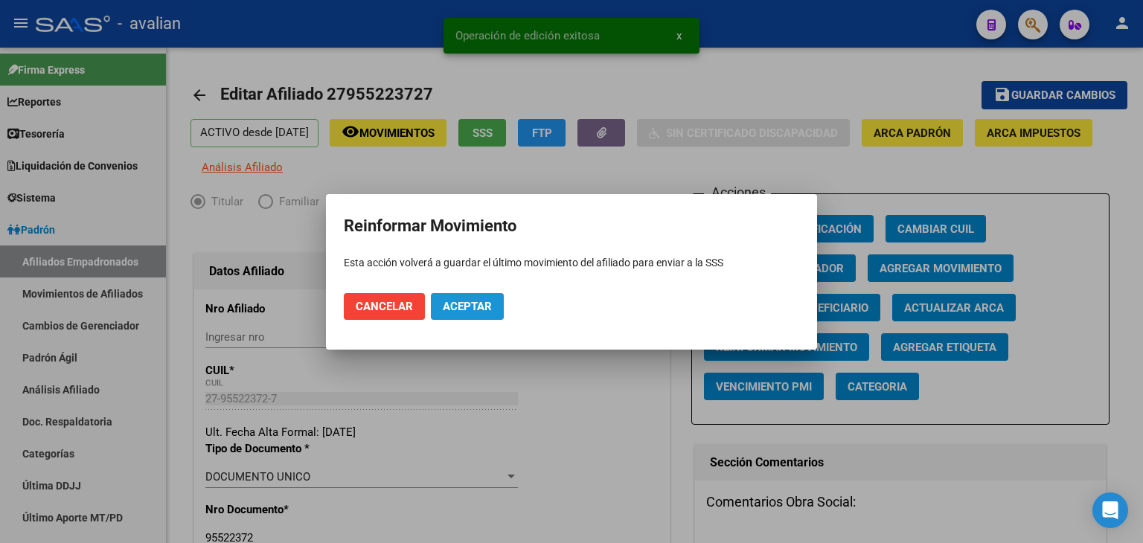
click at [479, 302] on span "Aceptar" at bounding box center [467, 306] width 49 height 13
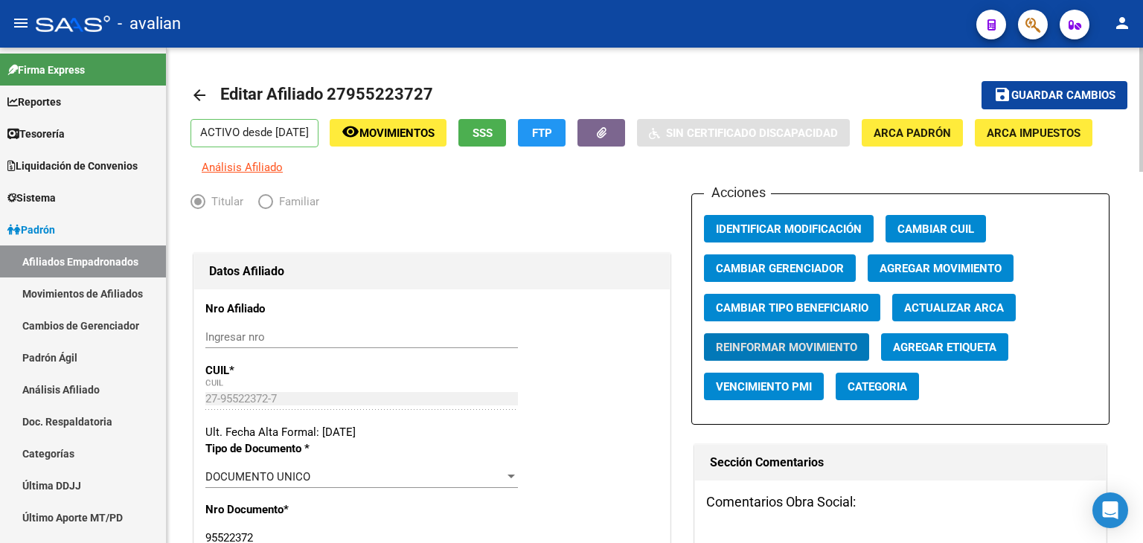
click at [198, 105] on link "arrow_back" at bounding box center [205, 94] width 30 height 35
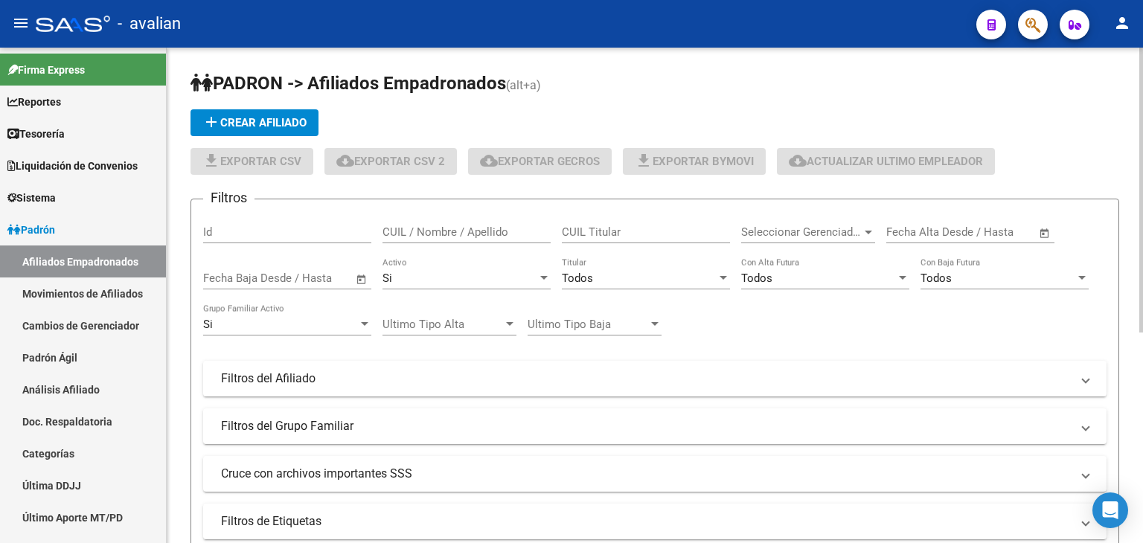
click at [429, 237] on input "CUIL / Nombre / Apellido" at bounding box center [466, 231] width 168 height 13
paste input "20949661092"
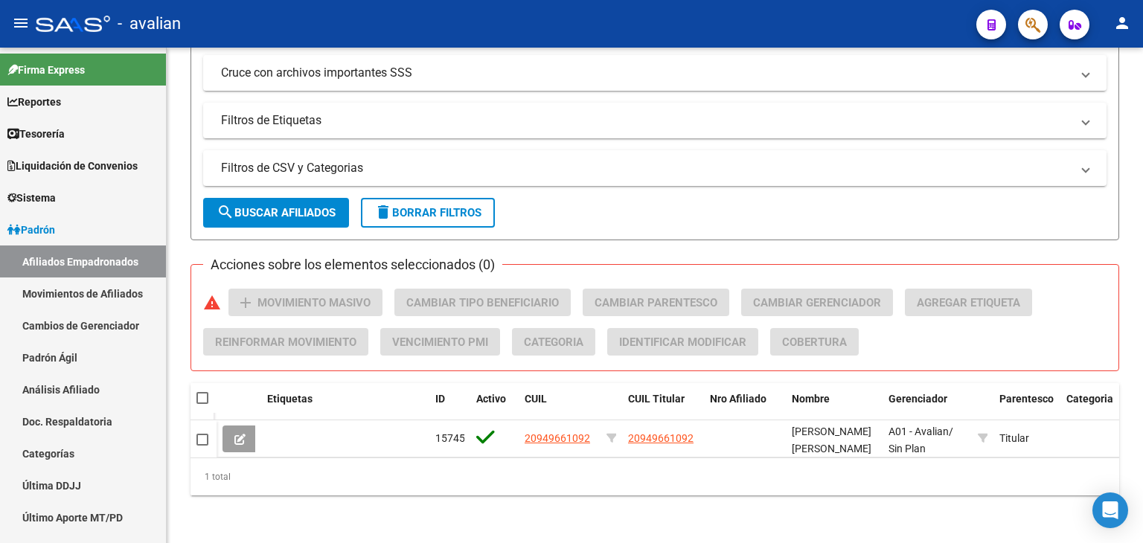
scroll to position [411, 0]
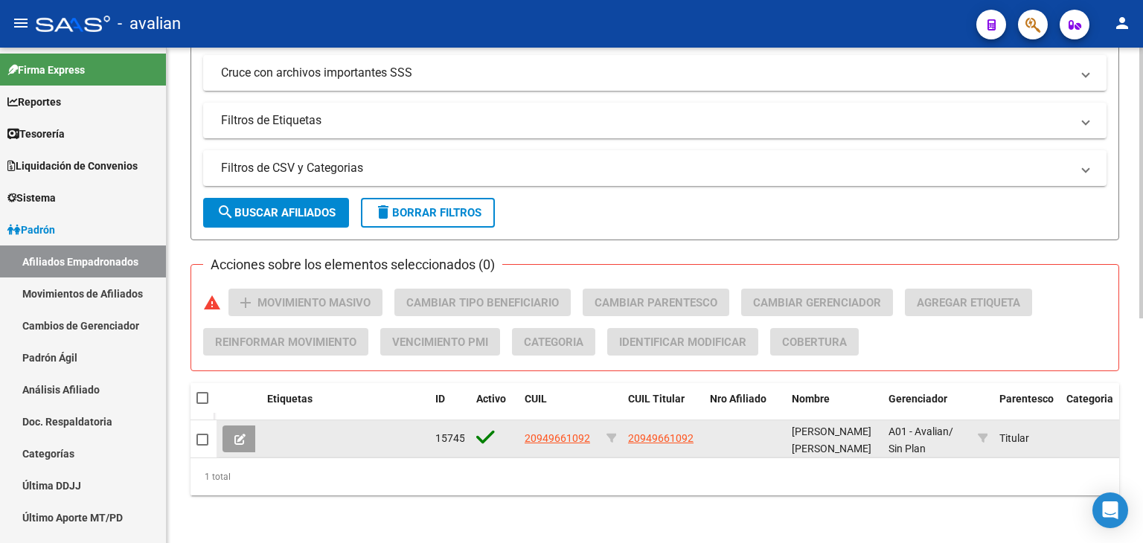
type input "20949661092"
click at [238, 434] on button at bounding box center [239, 439] width 35 height 27
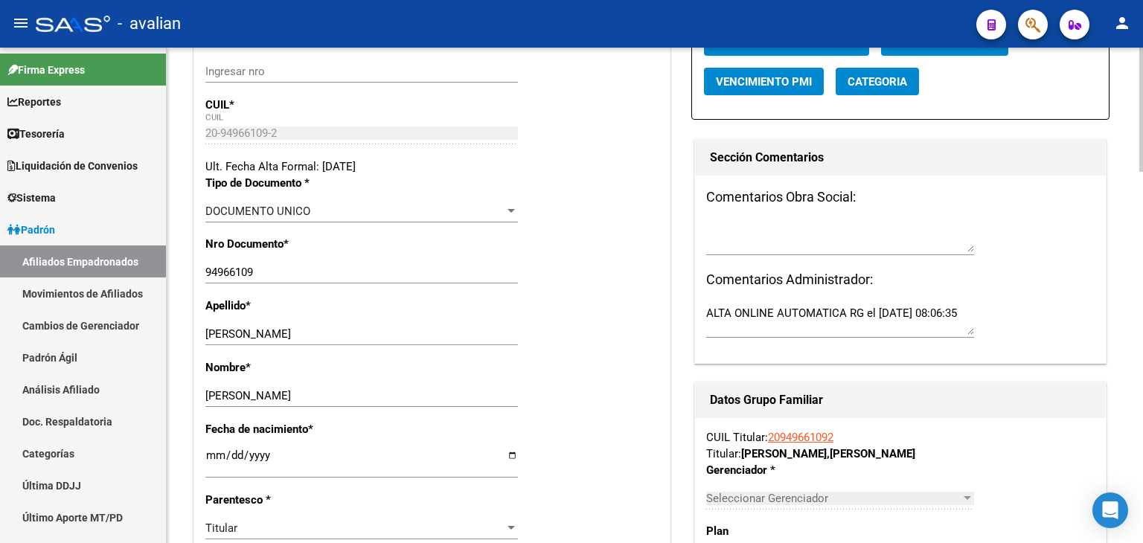
radio input "true"
type input "30-71543538-8"
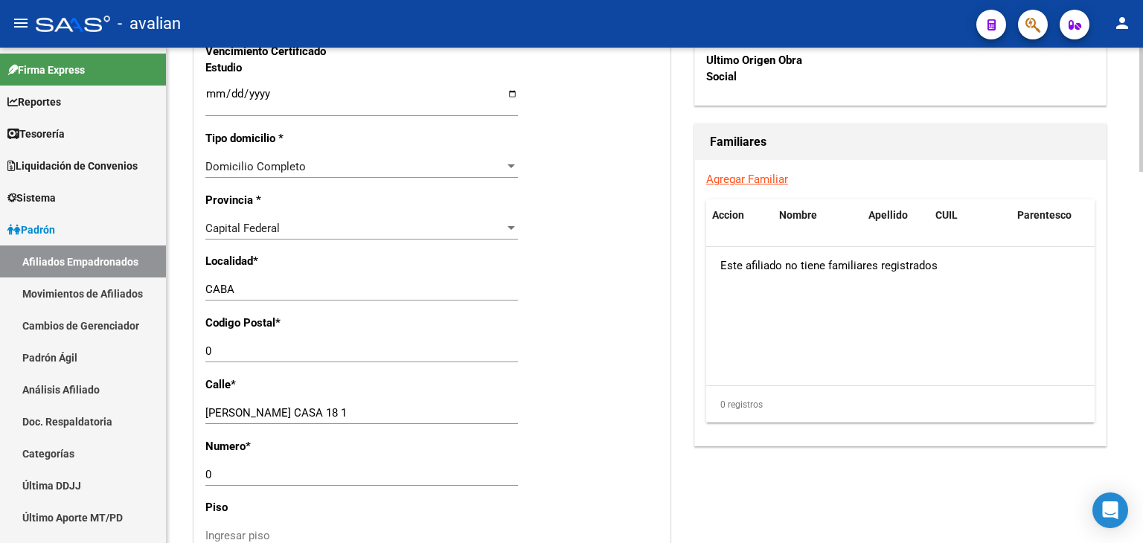
scroll to position [1042, 0]
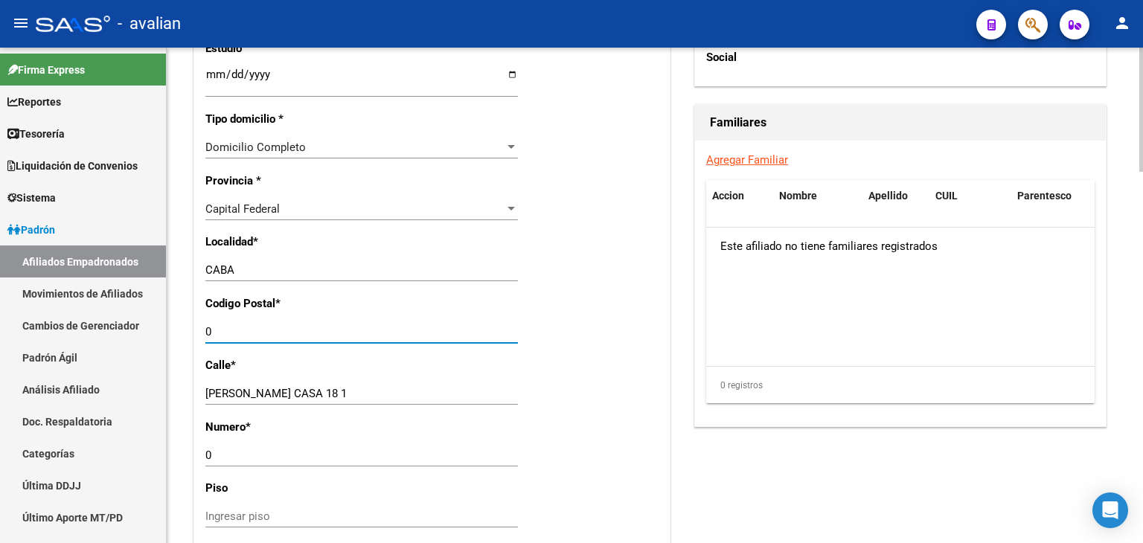
drag, startPoint x: 231, startPoint y: 339, endPoint x: 181, endPoint y: 346, distance: 51.0
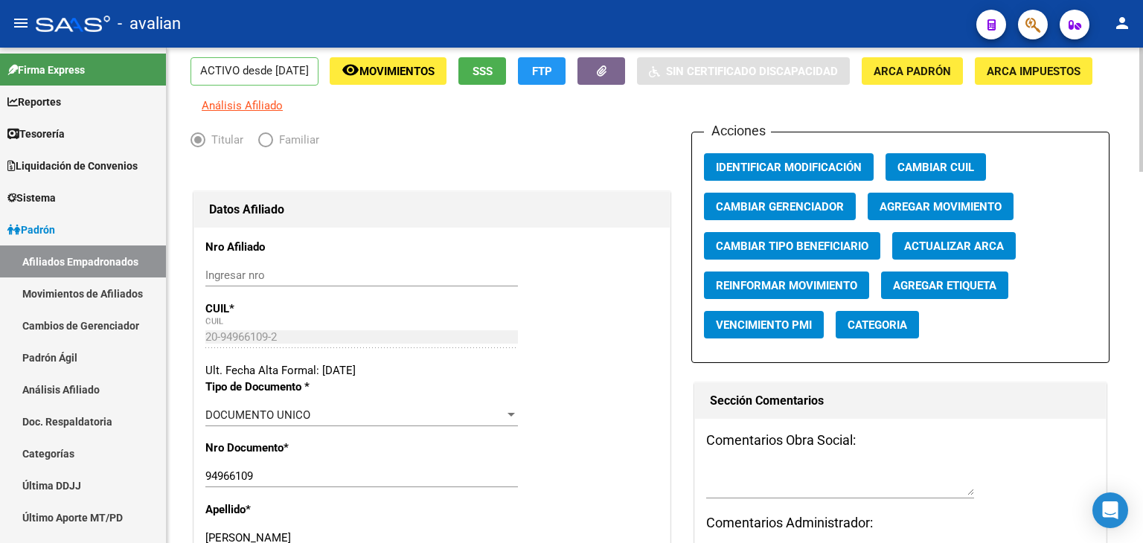
scroll to position [0, 0]
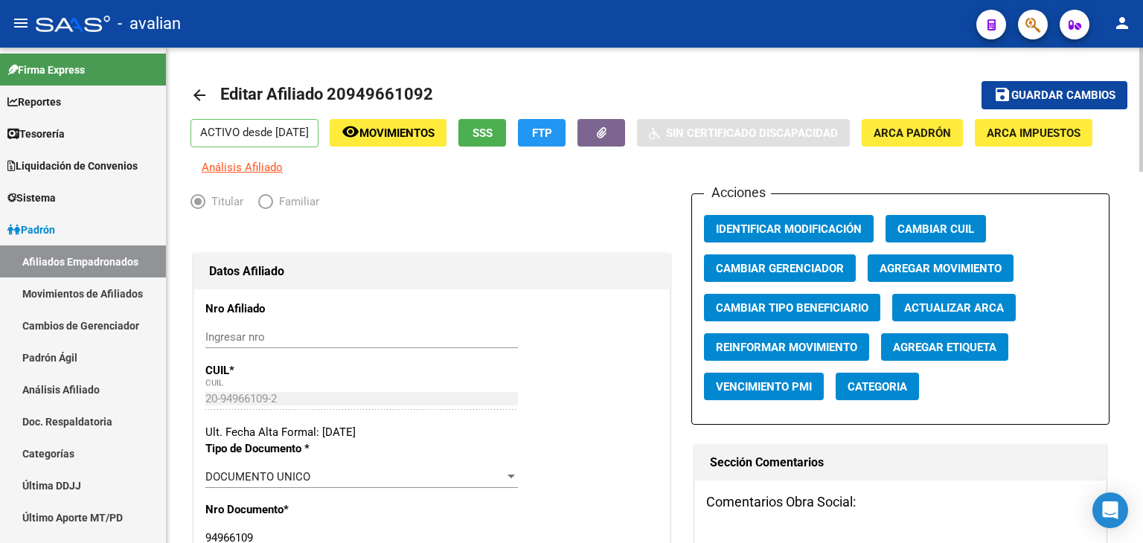
type input "1212"
click at [1007, 102] on mat-icon "save" at bounding box center [1002, 95] width 18 height 18
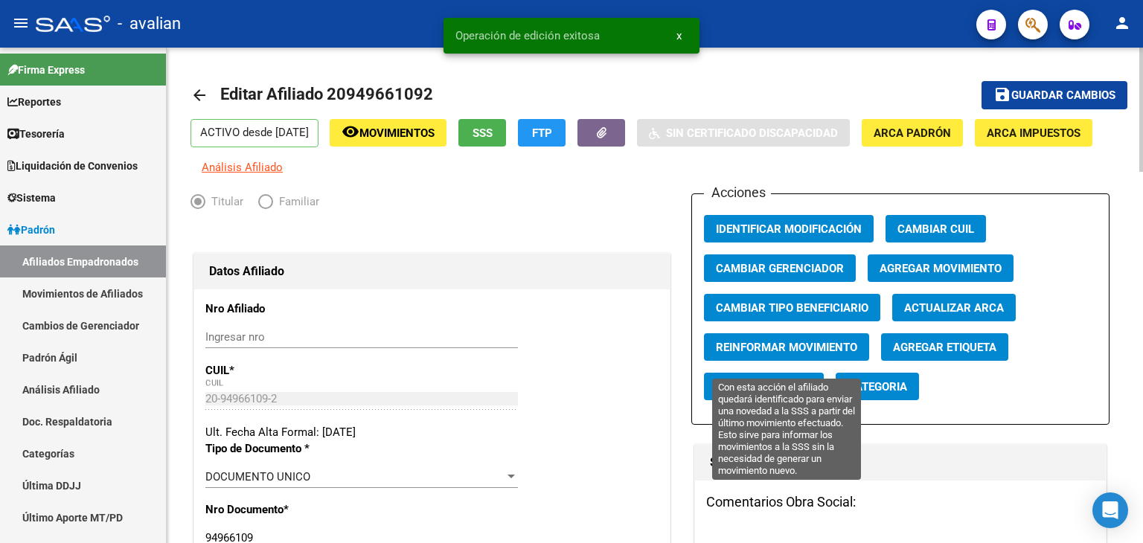
click at [742, 353] on span "Reinformar Movimiento" at bounding box center [786, 347] width 141 height 13
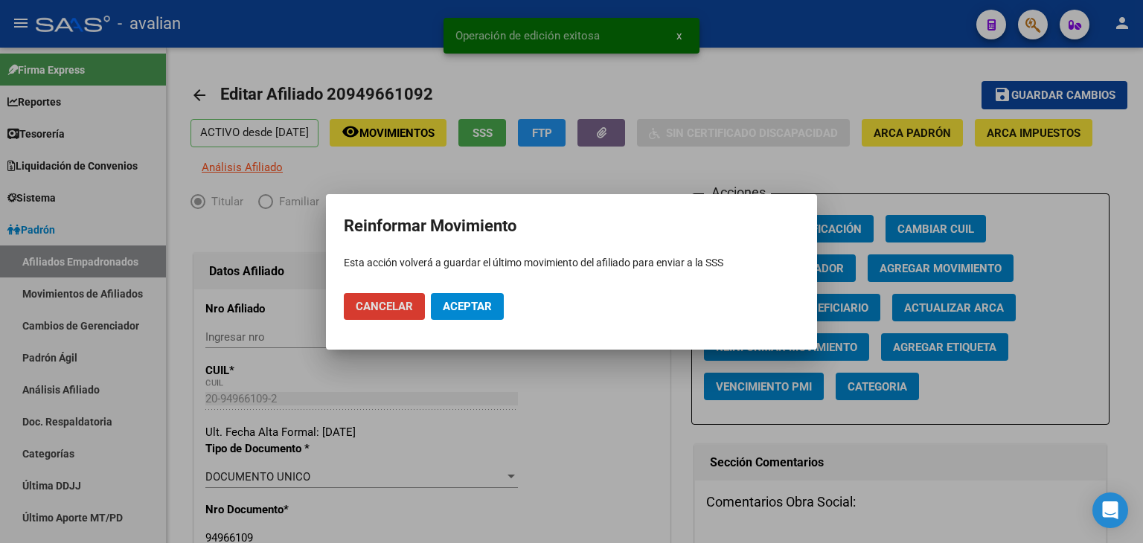
click at [472, 288] on mat-dialog-actions "Cancelar Aceptar" at bounding box center [571, 306] width 455 height 51
click at [472, 301] on span "Aceptar" at bounding box center [467, 306] width 49 height 13
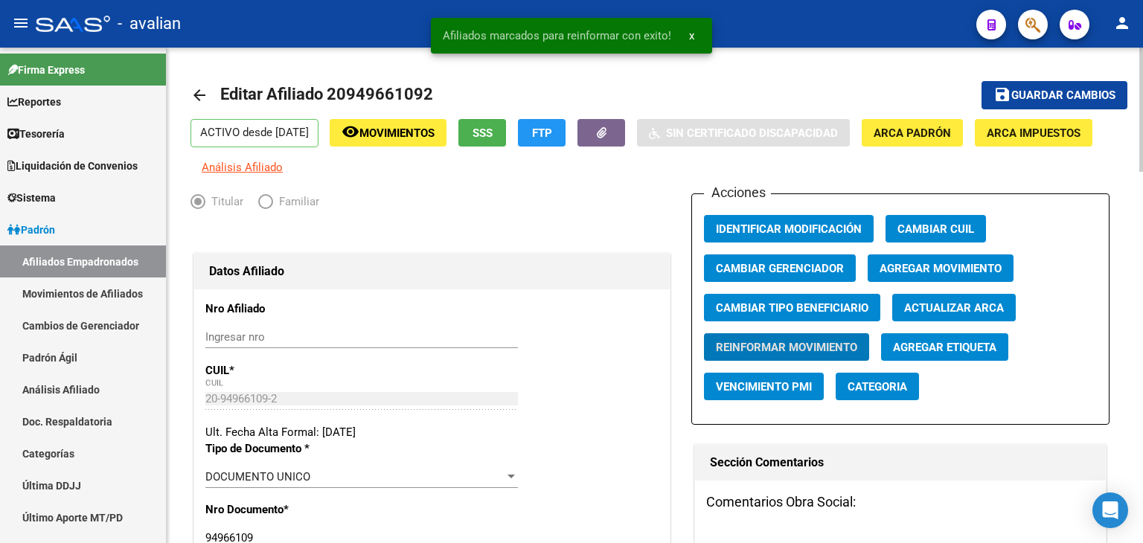
click at [208, 92] on link "arrow_back" at bounding box center [205, 94] width 30 height 35
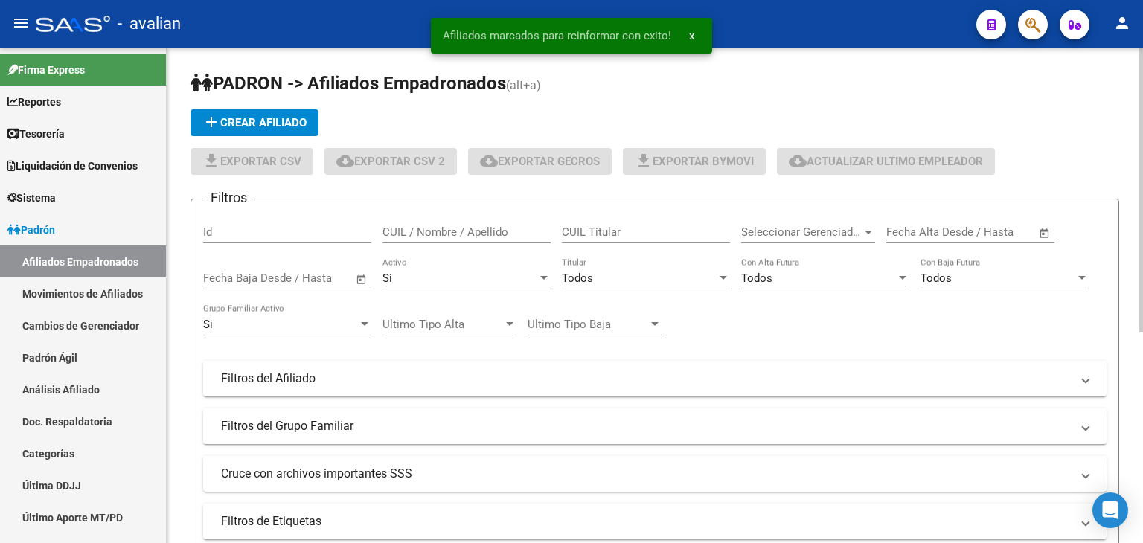
click at [414, 235] on input "CUIL / Nombre / Apellido" at bounding box center [466, 231] width 168 height 13
paste input "20957368124"
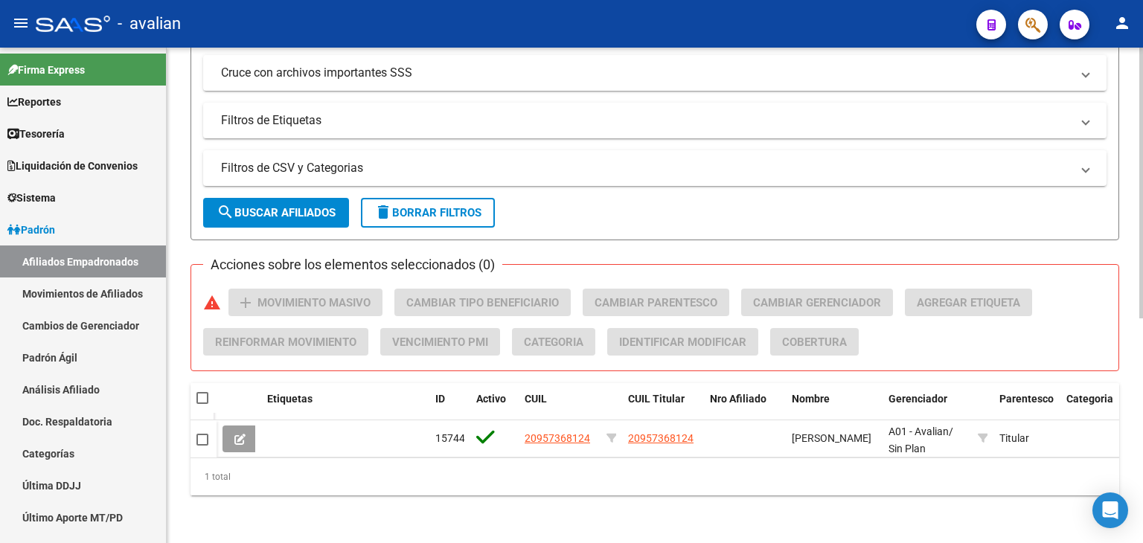
scroll to position [411, 0]
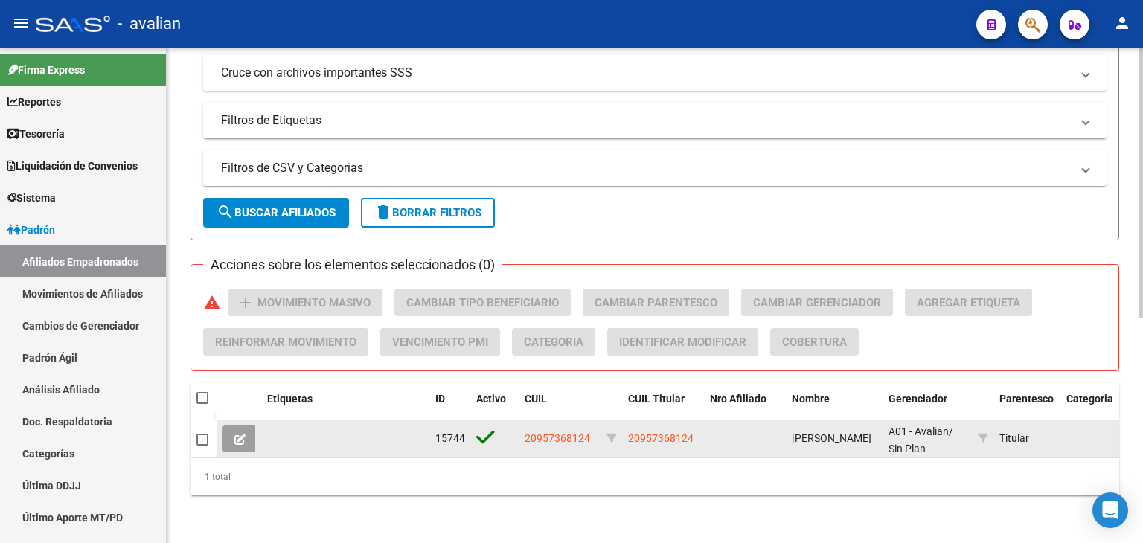
type input "20957368124"
click at [230, 437] on button at bounding box center [239, 439] width 35 height 27
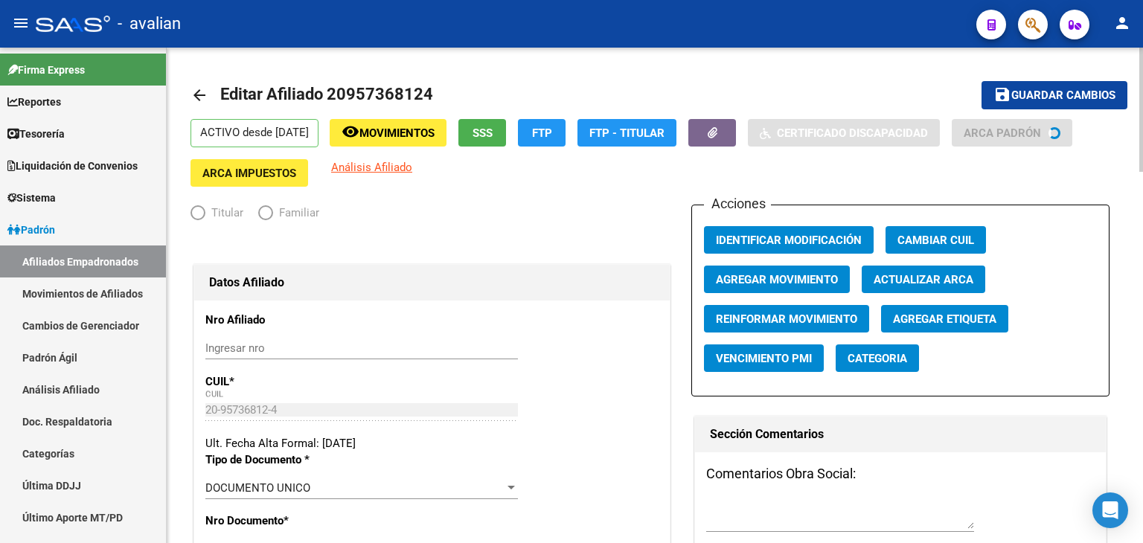
radio input "true"
type input "30-71543538-8"
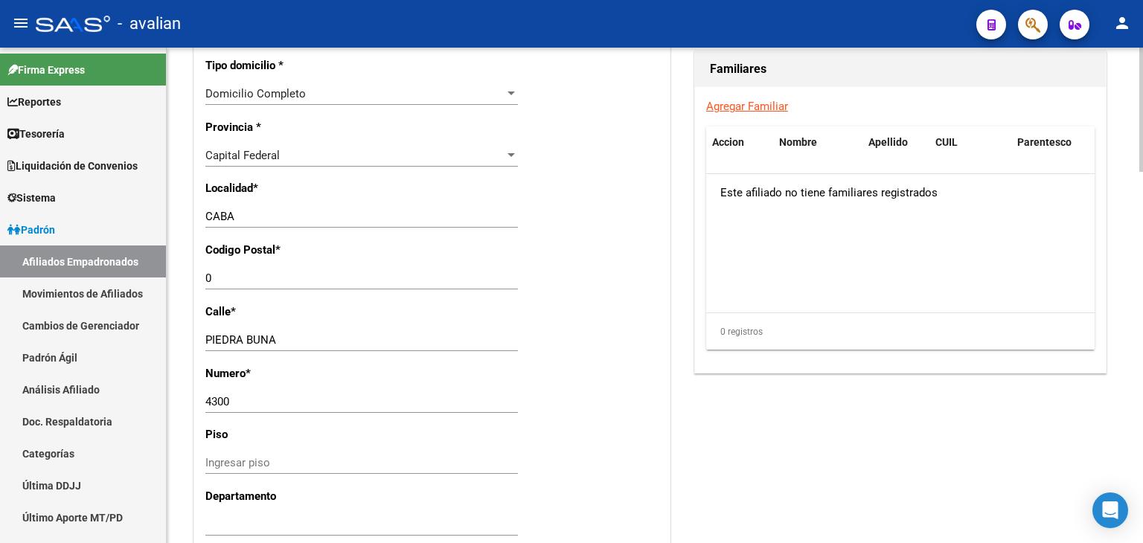
scroll to position [1116, 0]
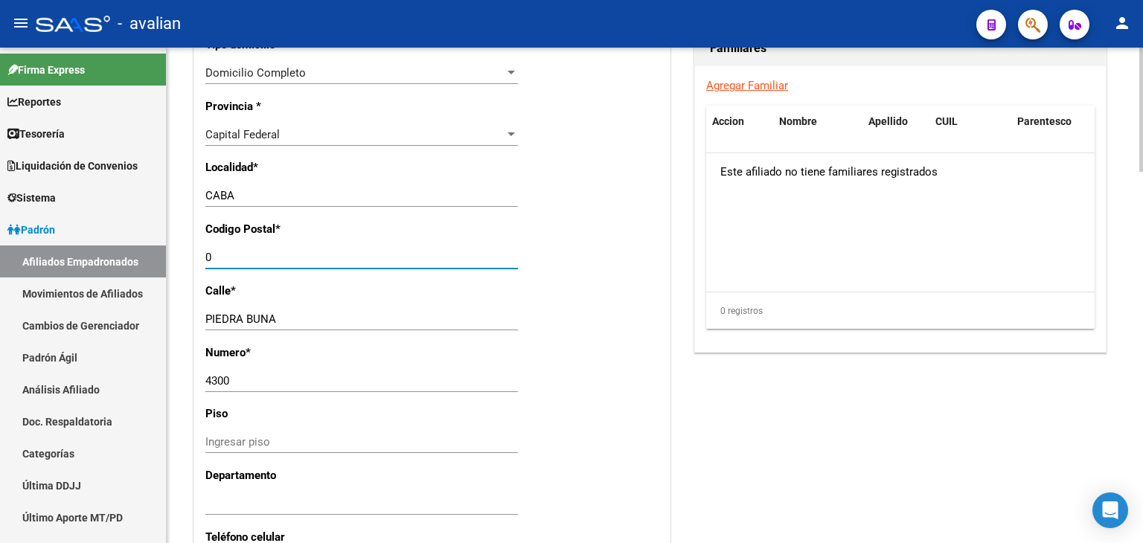
drag, startPoint x: 224, startPoint y: 262, endPoint x: 190, endPoint y: 260, distance: 34.3
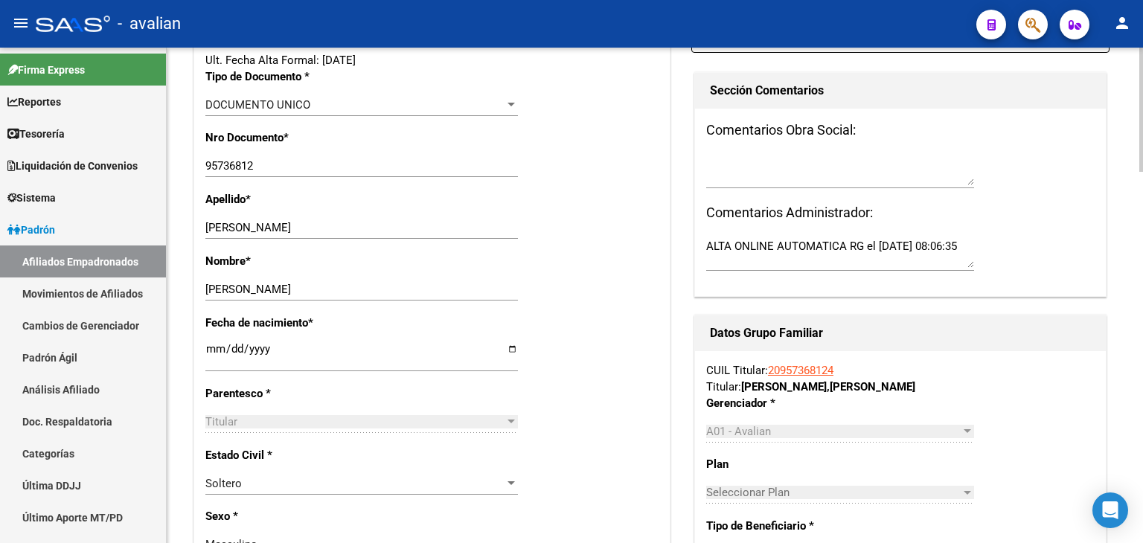
scroll to position [0, 0]
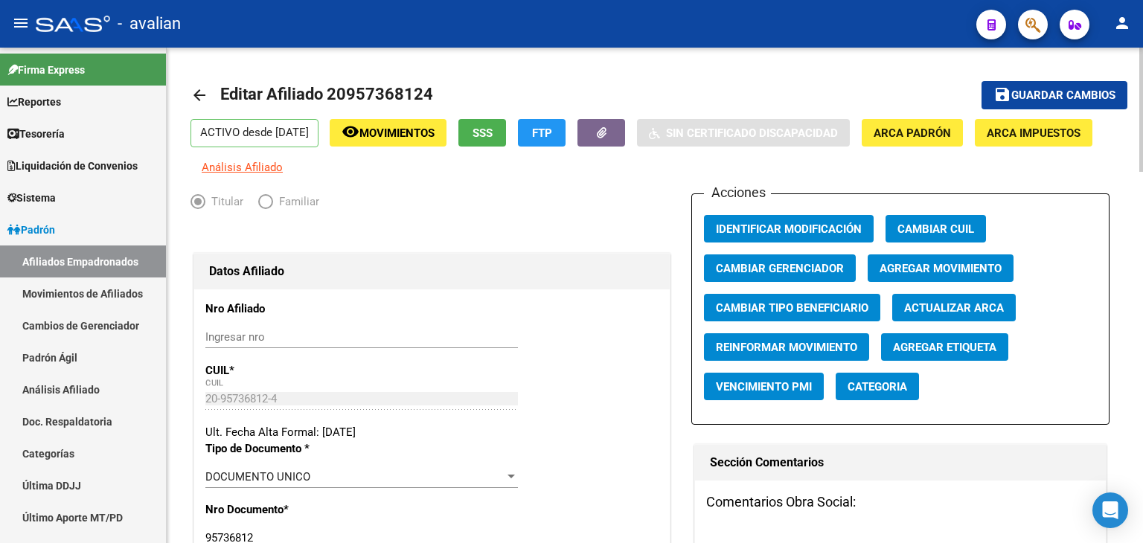
type input "1212"
click at [1065, 84] on button "save Guardar cambios" at bounding box center [1054, 95] width 146 height 28
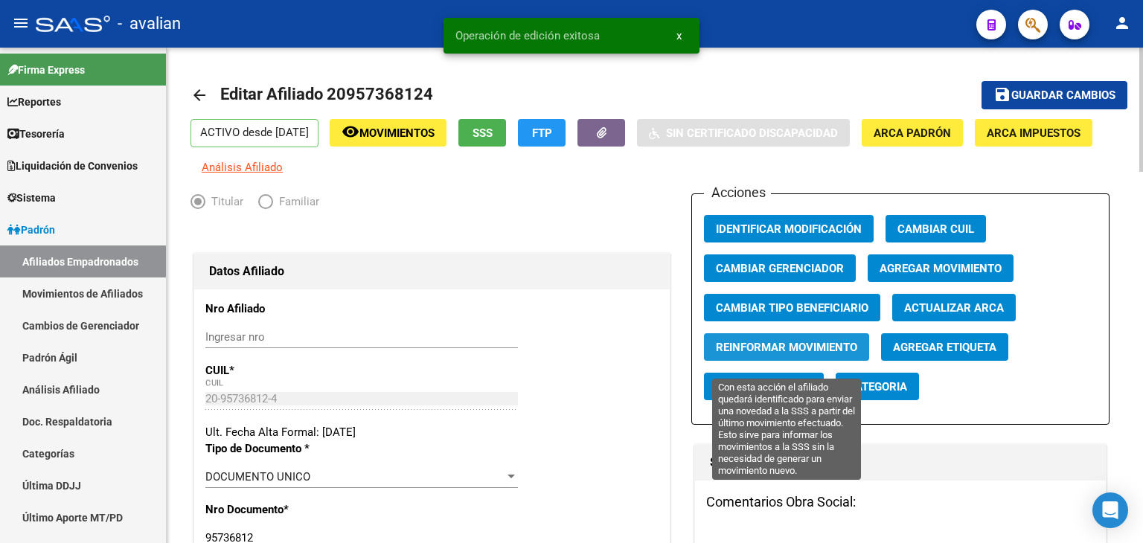
click at [748, 354] on span "Reinformar Movimiento" at bounding box center [786, 347] width 141 height 13
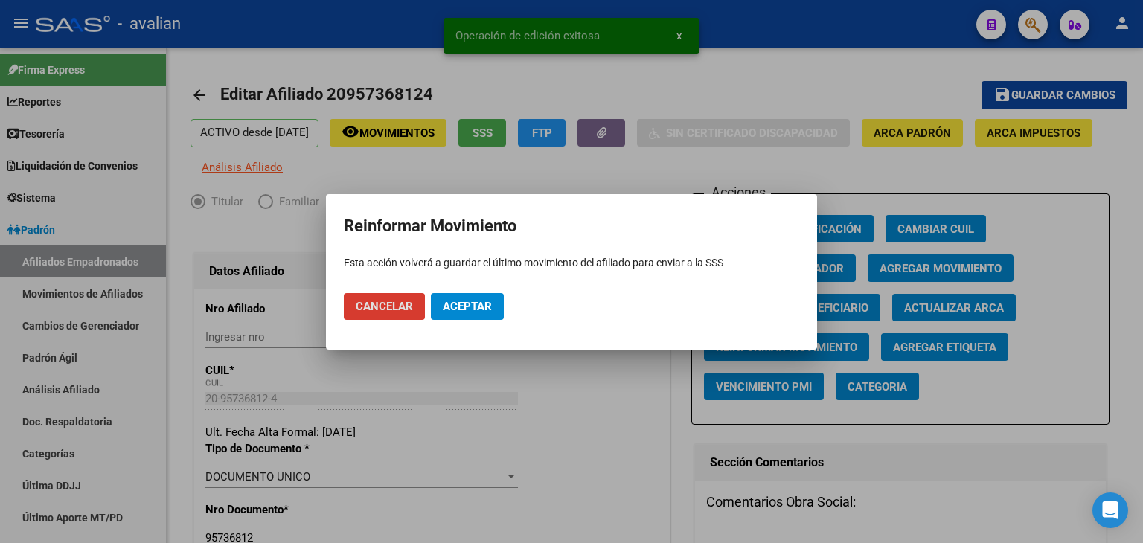
click at [472, 301] on span "Aceptar" at bounding box center [467, 306] width 49 height 13
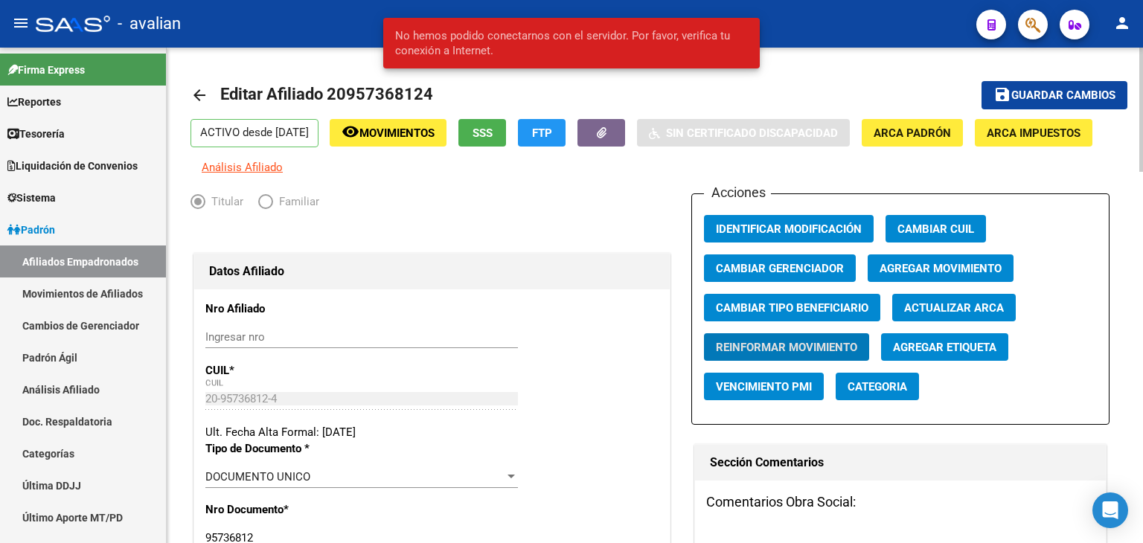
click at [200, 95] on mat-icon "arrow_back" at bounding box center [199, 95] width 18 height 18
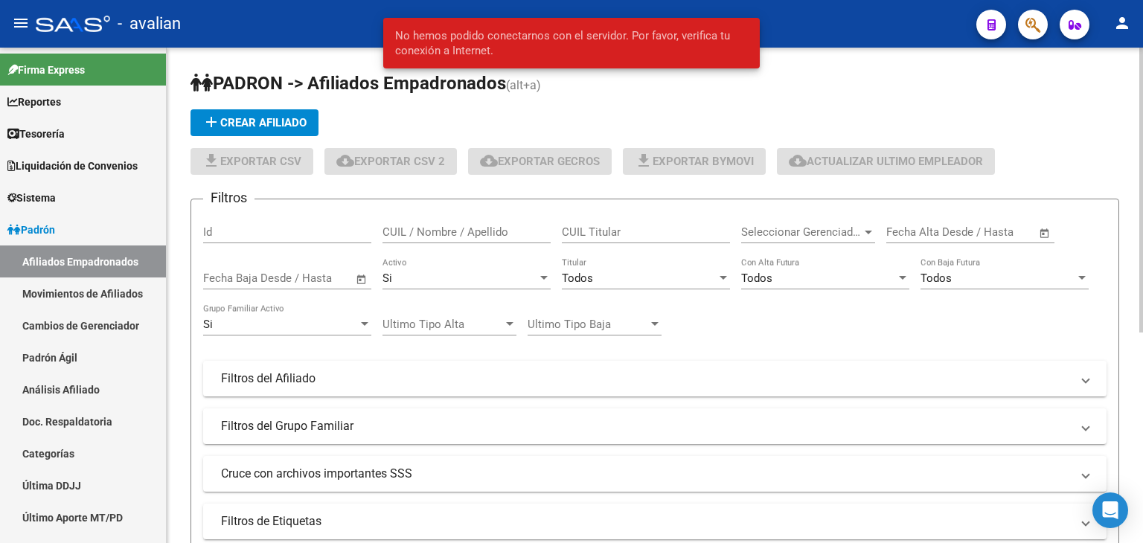
click at [402, 228] on input "CUIL / Nombre / Apellido" at bounding box center [466, 231] width 168 height 13
paste input "27391268865"
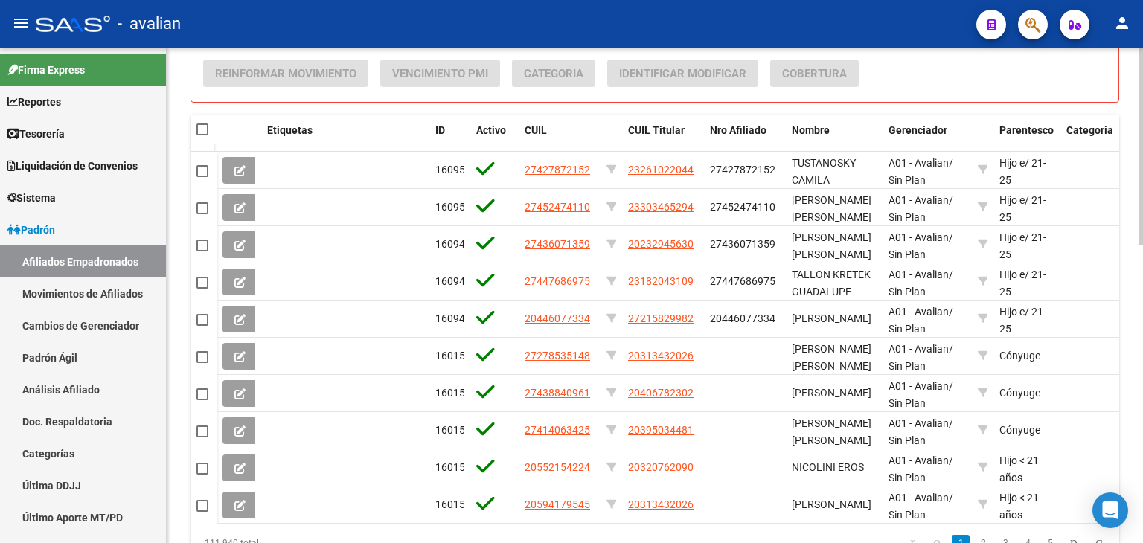
scroll to position [411, 0]
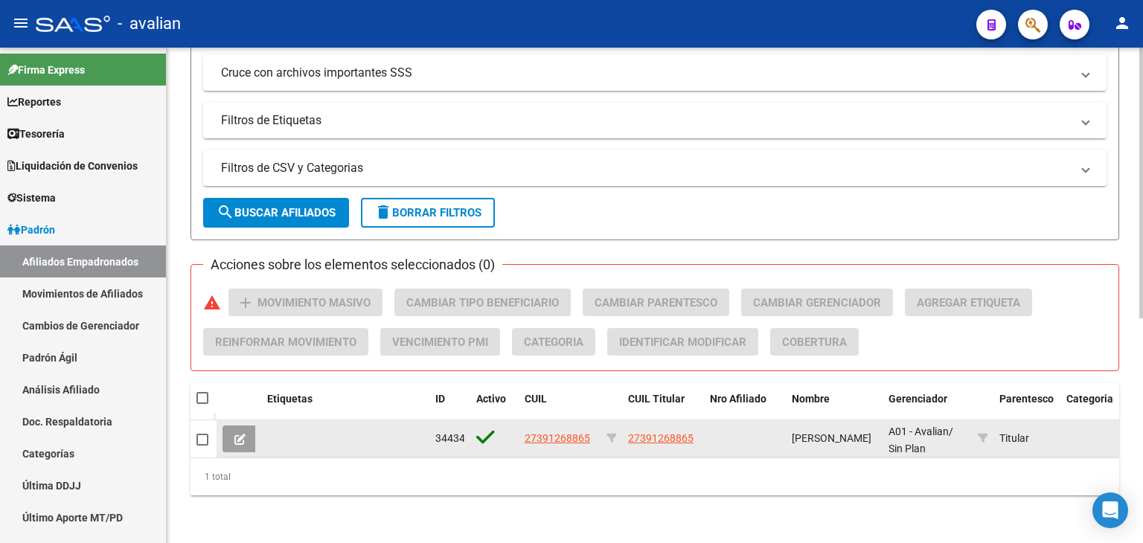
type input "27391268865"
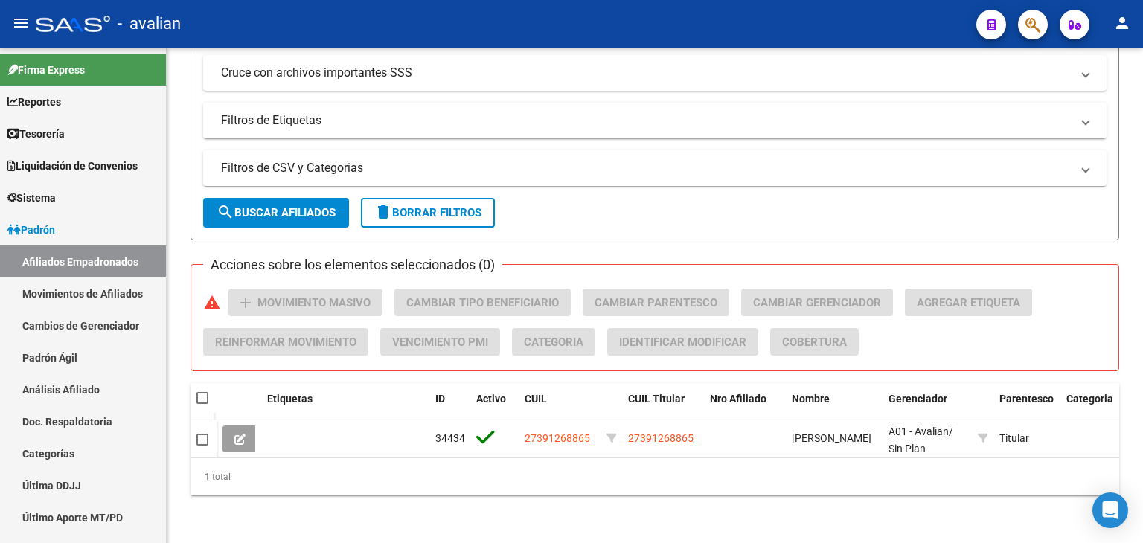
click at [244, 434] on icon at bounding box center [239, 439] width 11 height 11
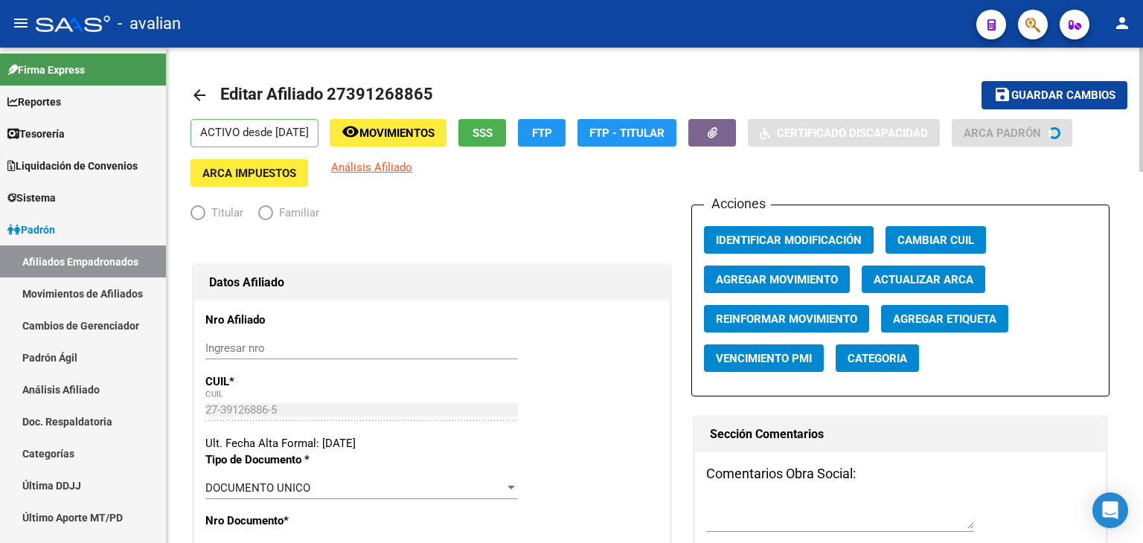
radio input "true"
type input "27-39126886-5"
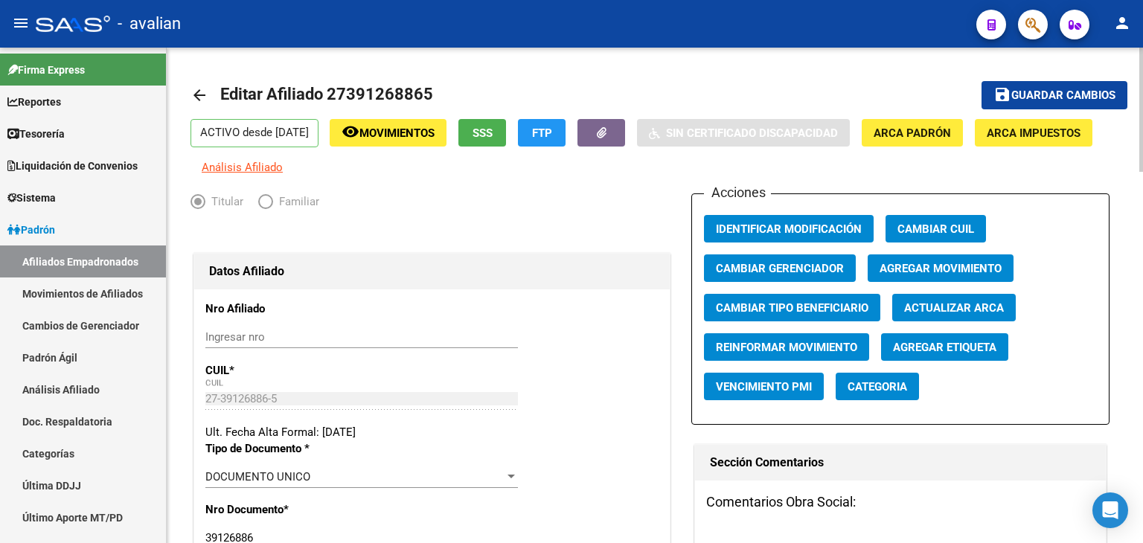
click at [493, 138] on span "SSS" at bounding box center [482, 132] width 20 height 13
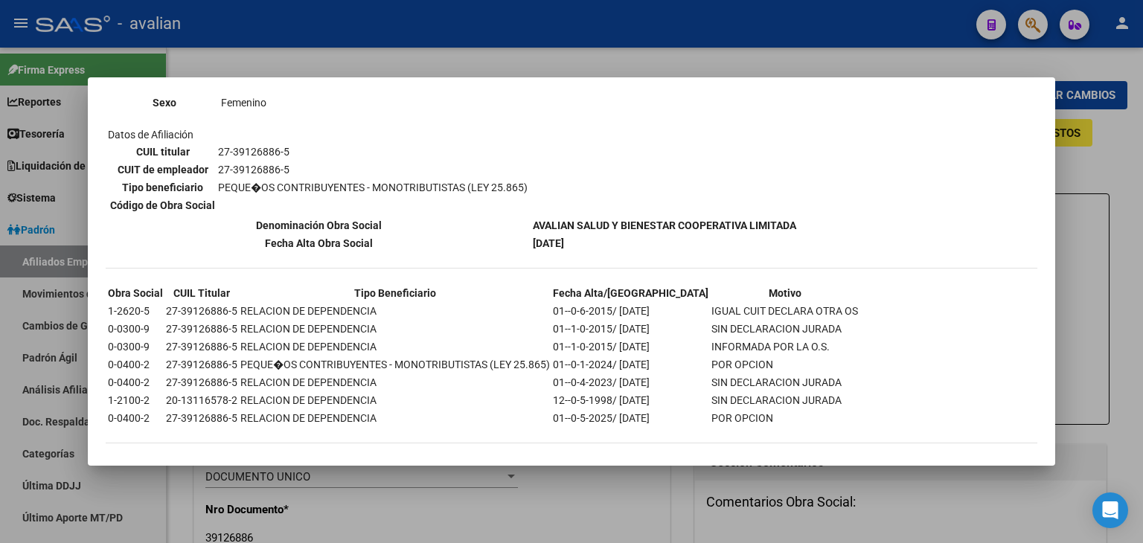
scroll to position [220, 0]
drag, startPoint x: 163, startPoint y: 406, endPoint x: 234, endPoint y: 415, distance: 71.2
click at [234, 415] on td "27-39126886-5" at bounding box center [201, 416] width 73 height 16
click at [257, 59] on div at bounding box center [571, 271] width 1143 height 543
